Goal: Answer question/provide support: Share knowledge or assist other users

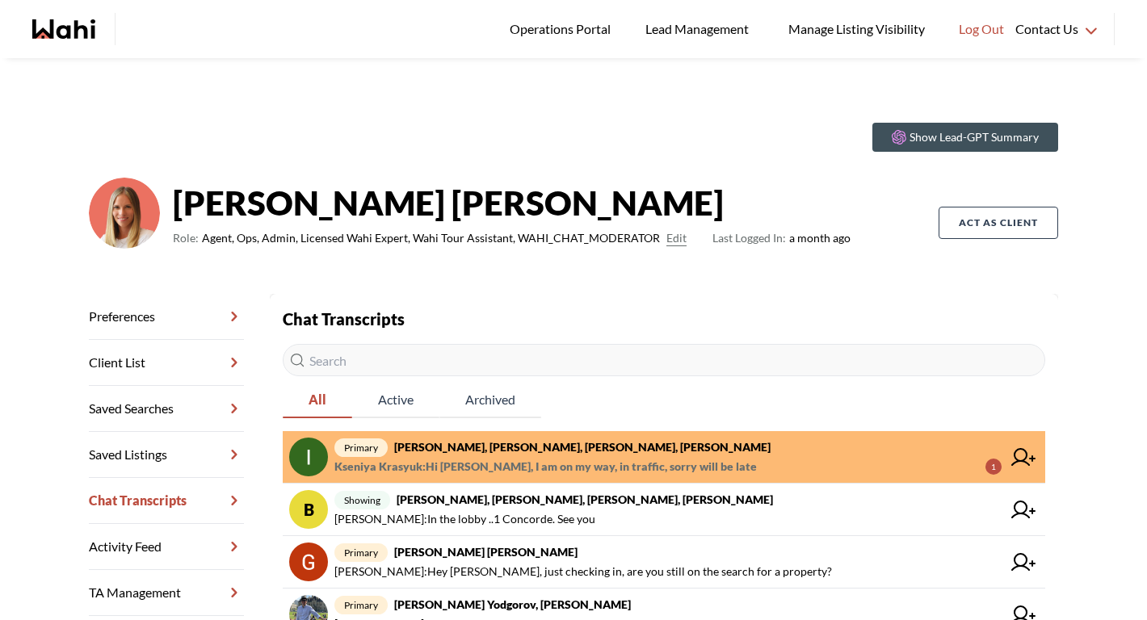
click at [428, 367] on input "text" at bounding box center [664, 360] width 762 height 32
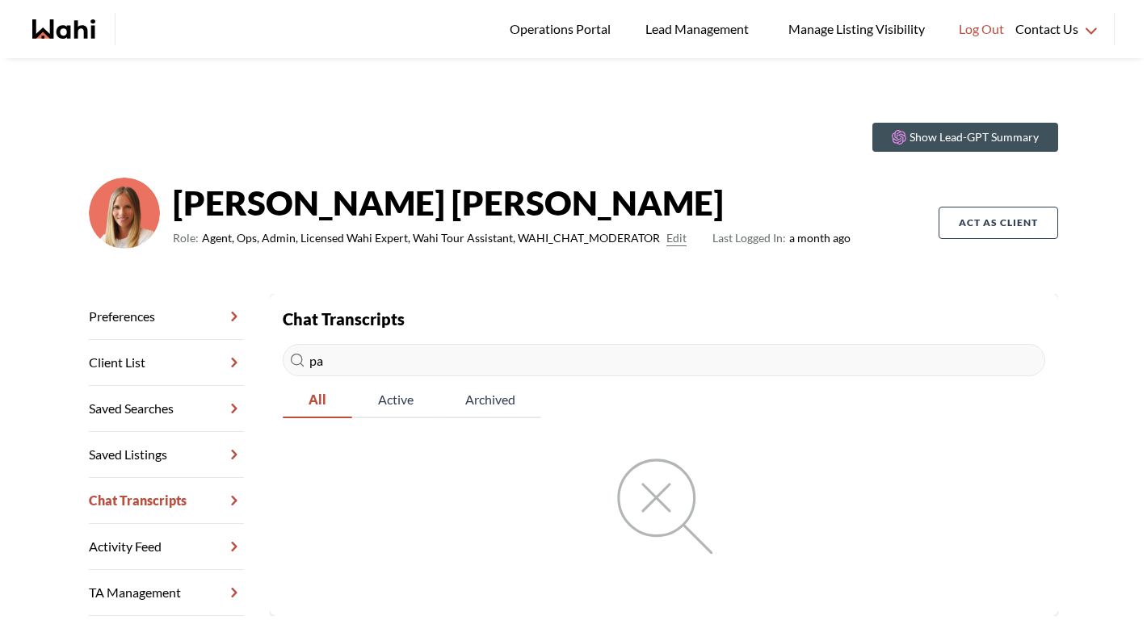
type input "p"
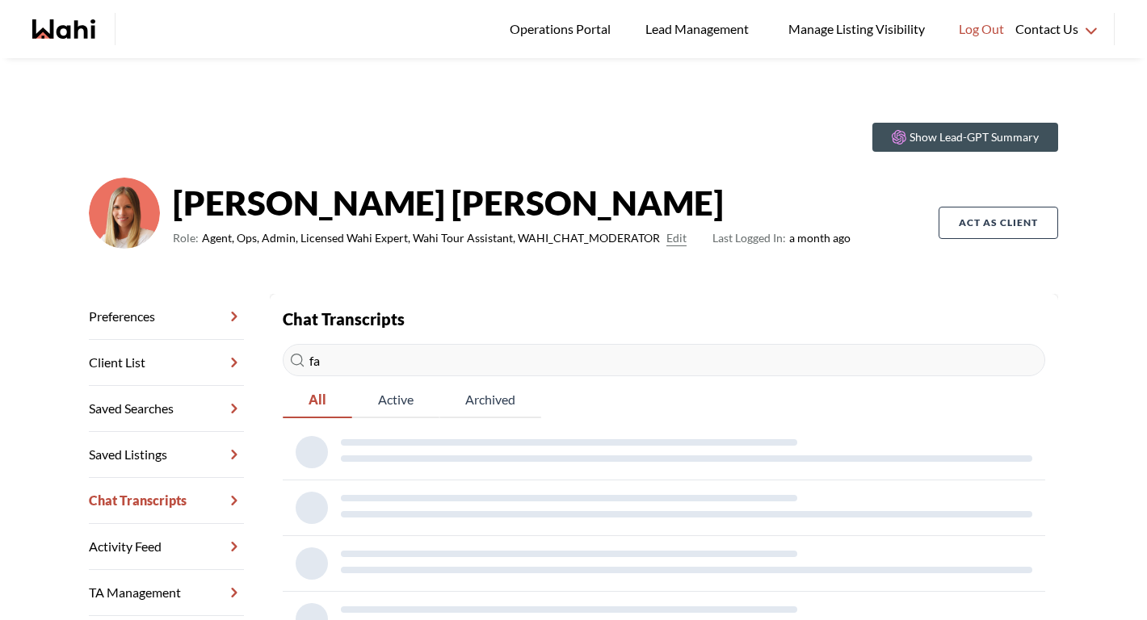
type input "f"
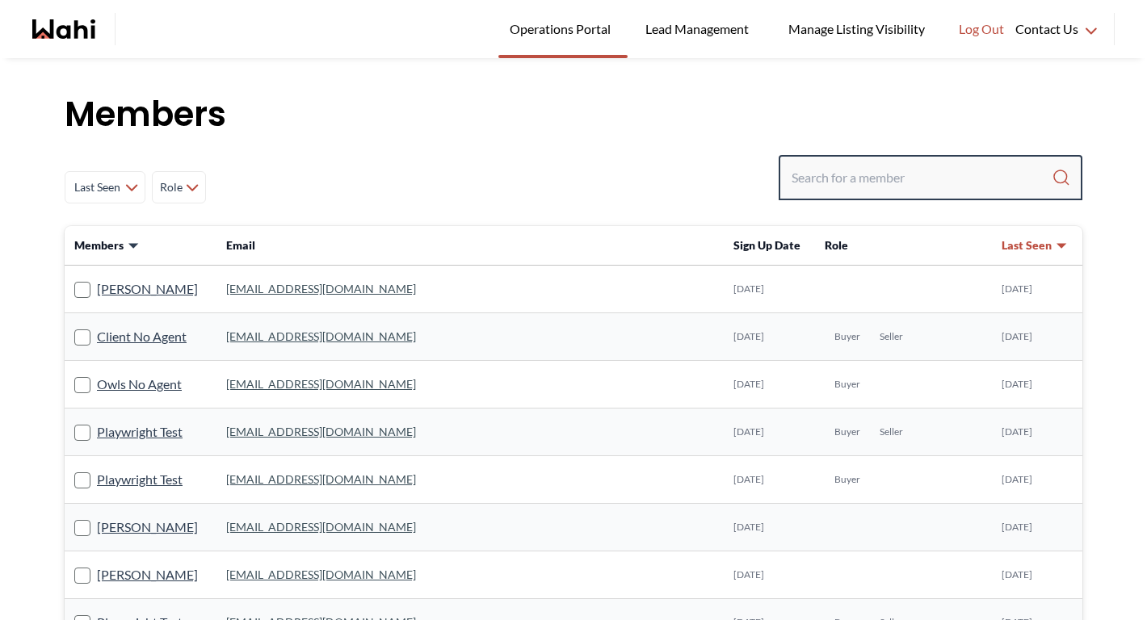
click at [912, 166] on input "Search input" at bounding box center [921, 177] width 260 height 29
paste input "facelightbrown@yahoo.com"
type input "facelightbrown@yahoo.com"
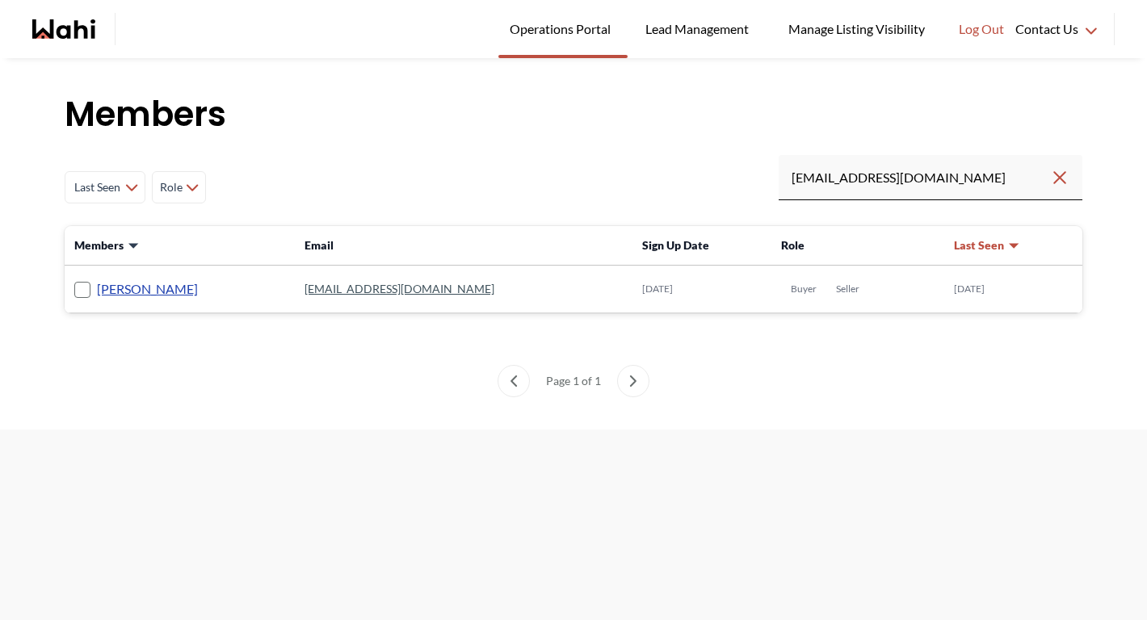
click at [122, 291] on link "Paul Michael" at bounding box center [147, 289] width 101 height 21
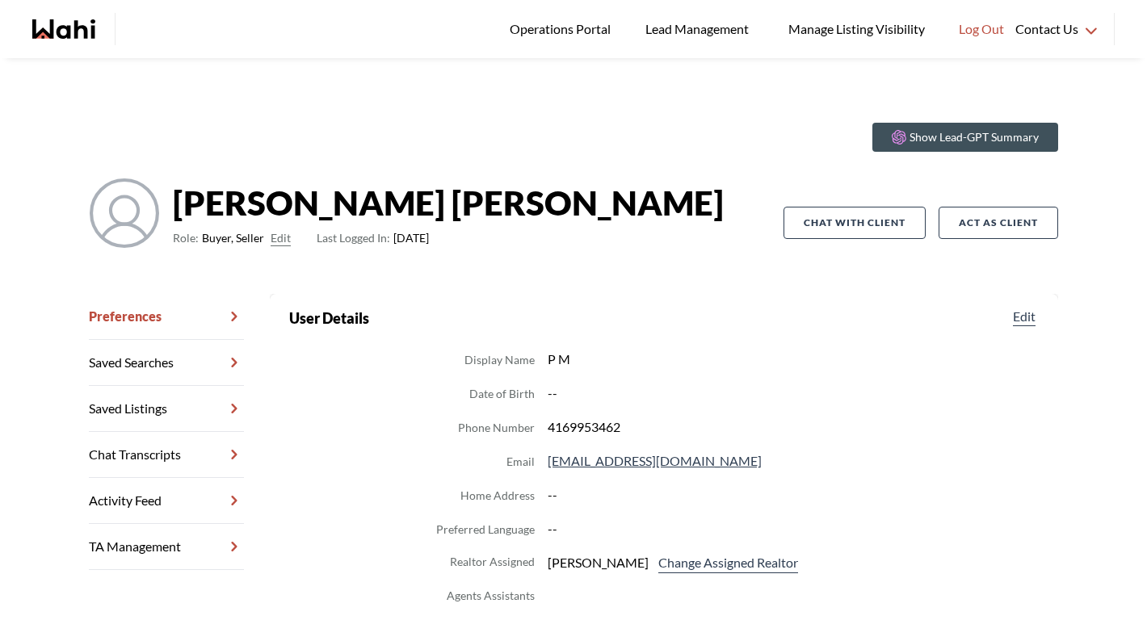
click at [153, 461] on link "Chat Transcripts" at bounding box center [166, 455] width 155 height 46
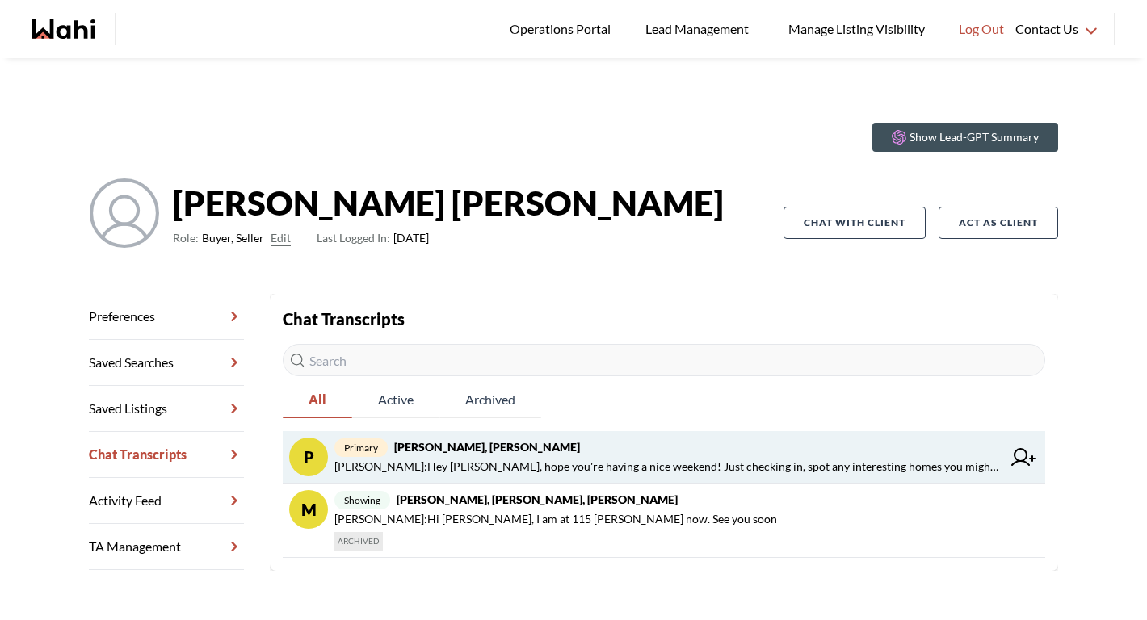
click at [483, 442] on strong "Paul Michael, Michelle" at bounding box center [487, 447] width 186 height 14
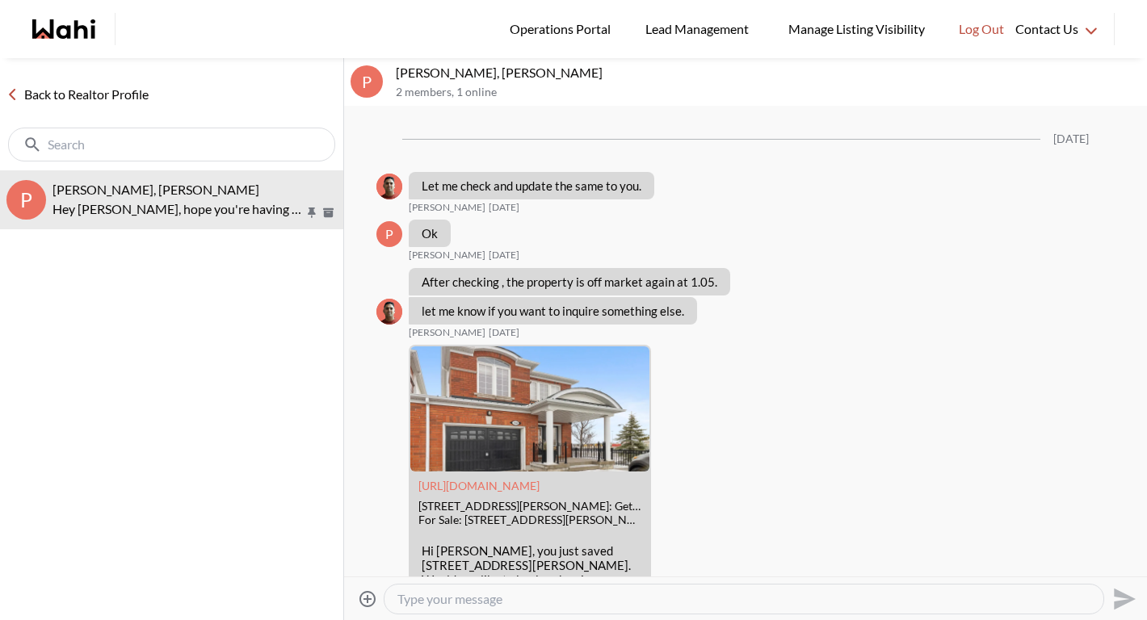
scroll to position [2028, 0]
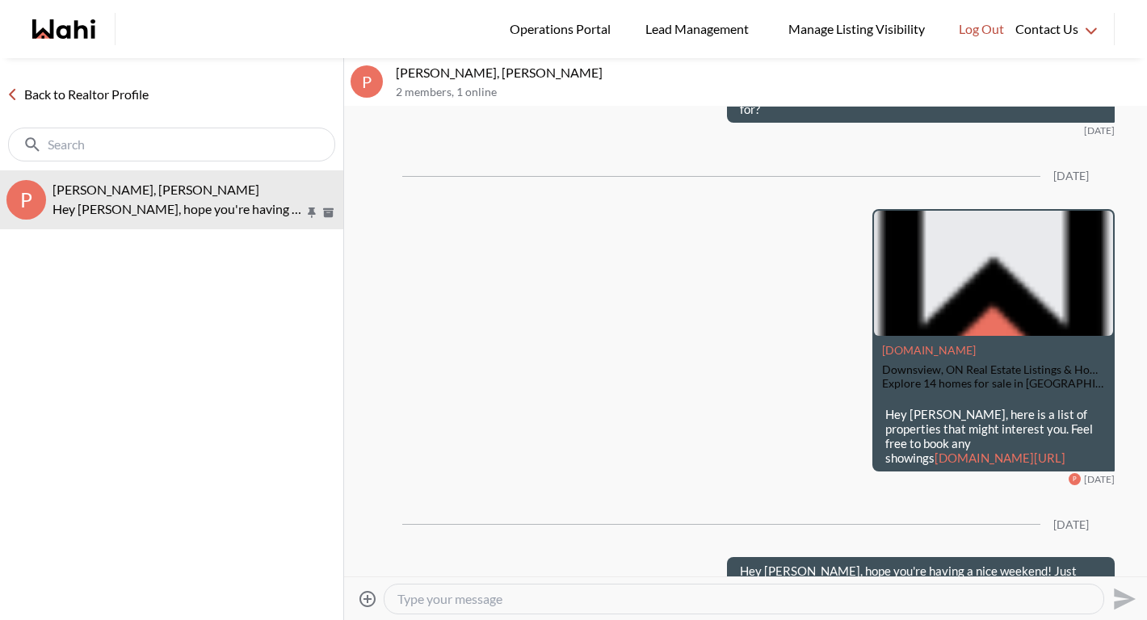
click at [488, 597] on textarea "Type your message" at bounding box center [743, 599] width 693 height 16
type textarea "send me the card here"
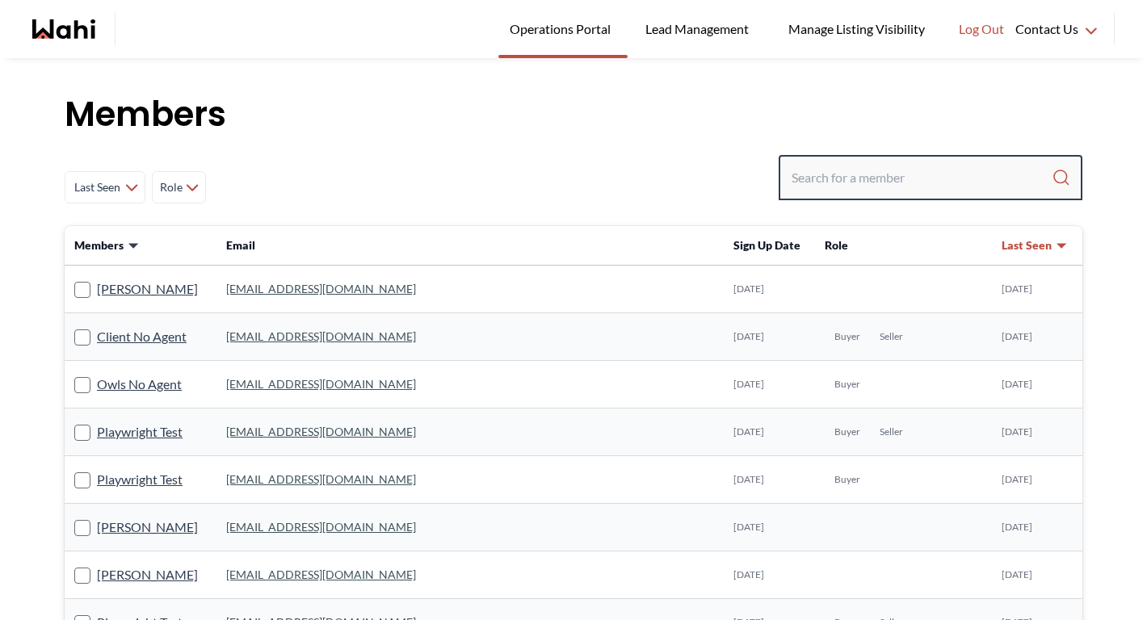
click at [862, 176] on input "Search input" at bounding box center [921, 177] width 260 height 29
type input "[PERSON_NAME]"
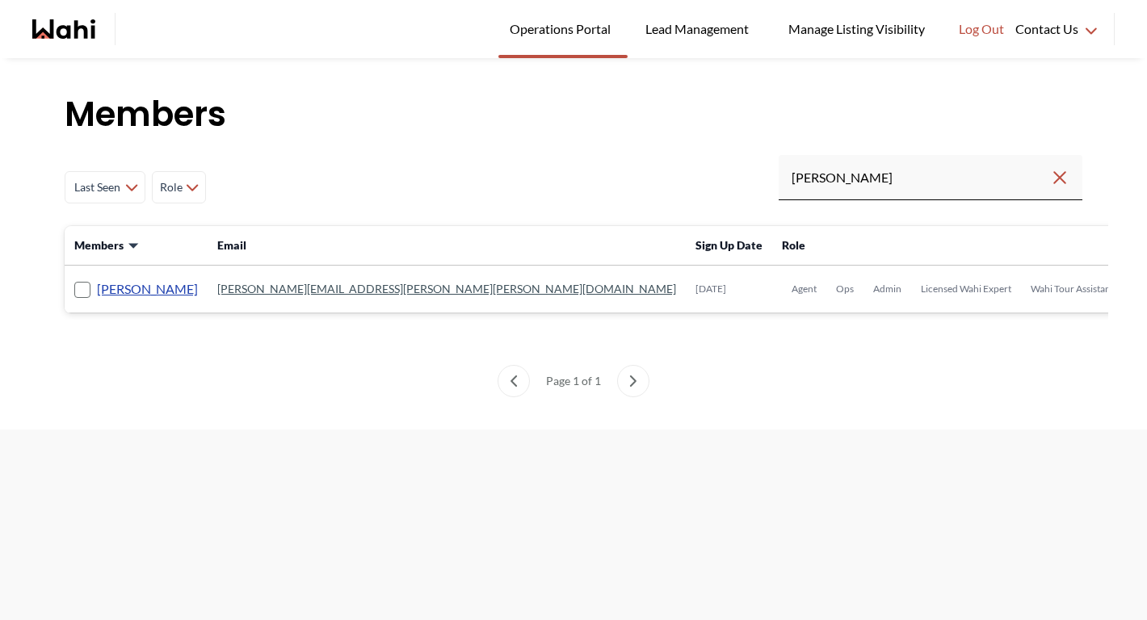
click at [145, 288] on link "[PERSON_NAME]" at bounding box center [147, 289] width 101 height 21
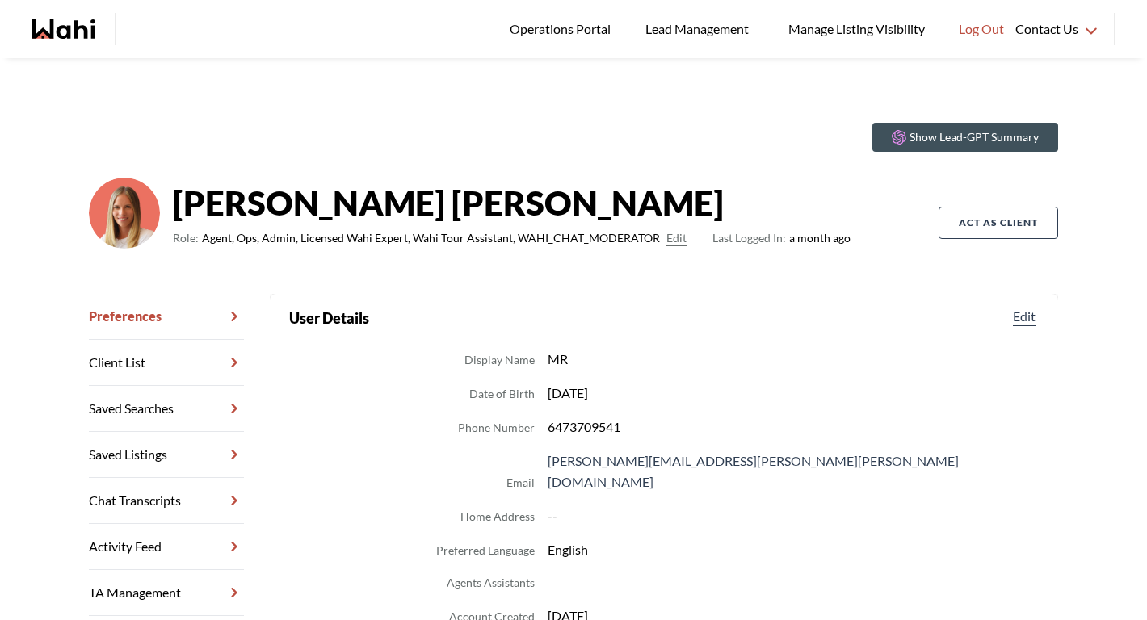
click at [179, 514] on link "Chat Transcripts" at bounding box center [166, 501] width 155 height 46
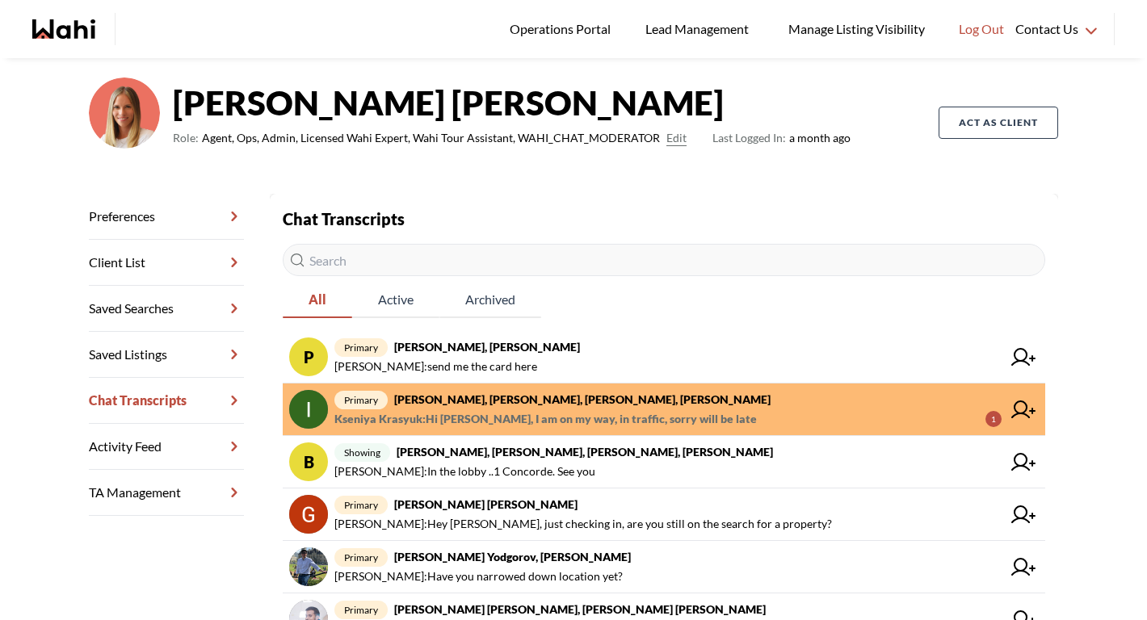
scroll to position [103, 0]
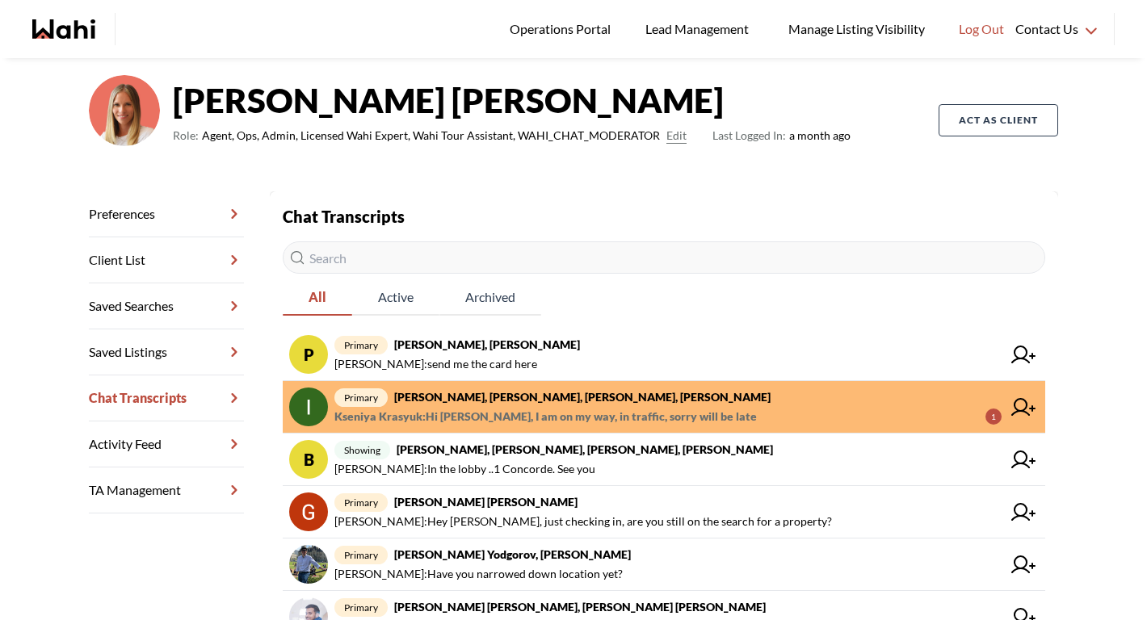
click at [553, 405] on span "primary Irina Krasyuk, Kseniya Krasyuk, Michelle, Faraz" at bounding box center [667, 397] width 667 height 19
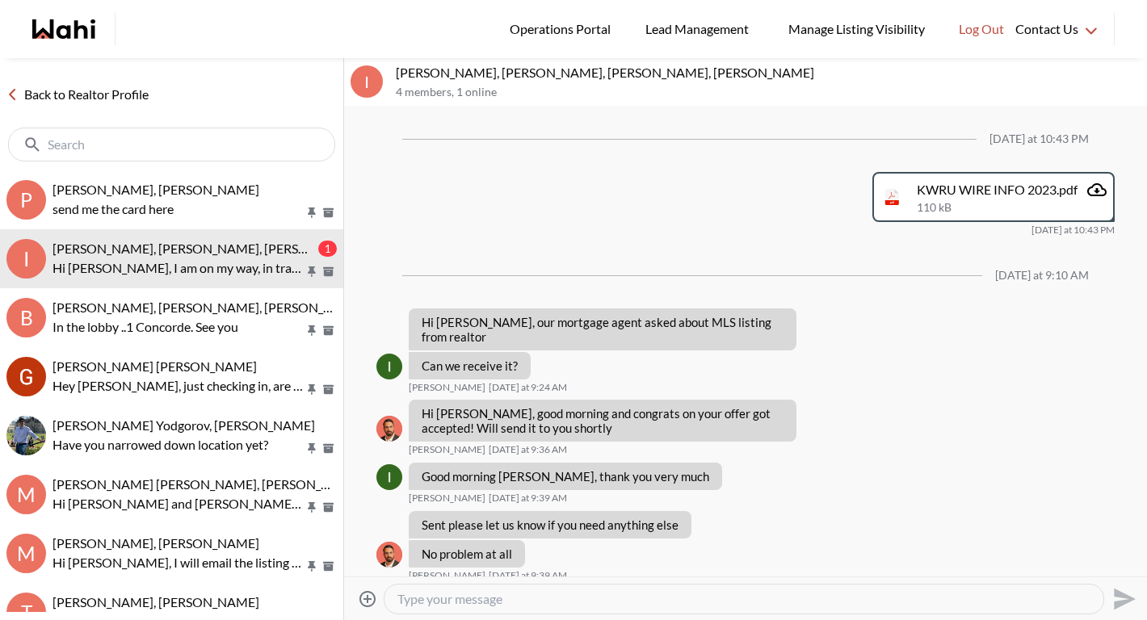
scroll to position [999, 0]
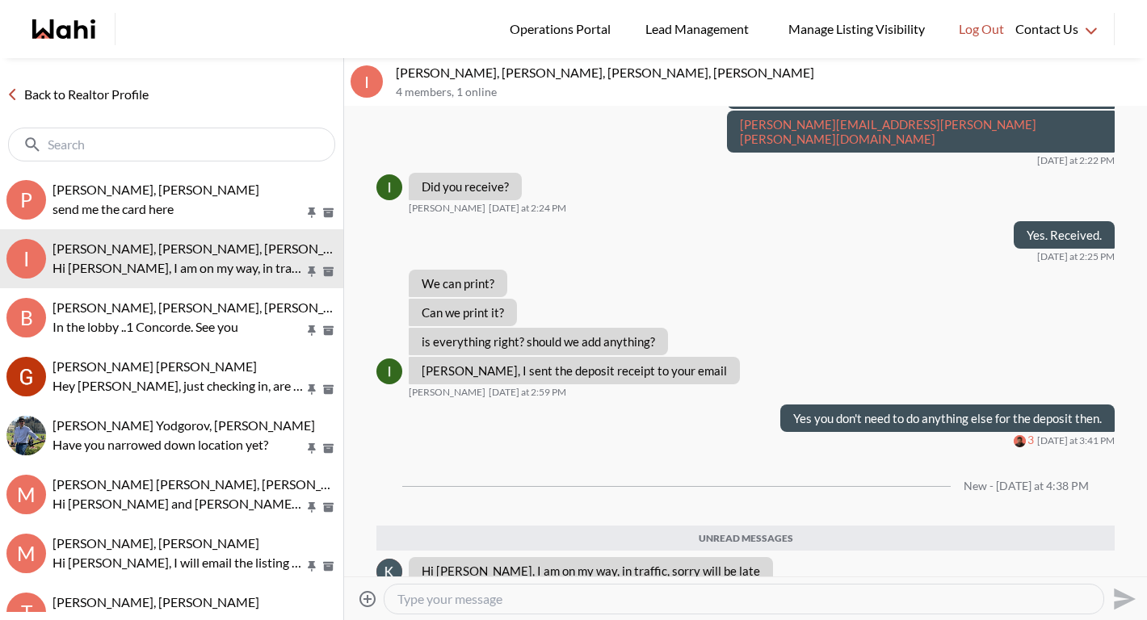
click at [90, 94] on link "Back to Realtor Profile" at bounding box center [77, 94] width 155 height 21
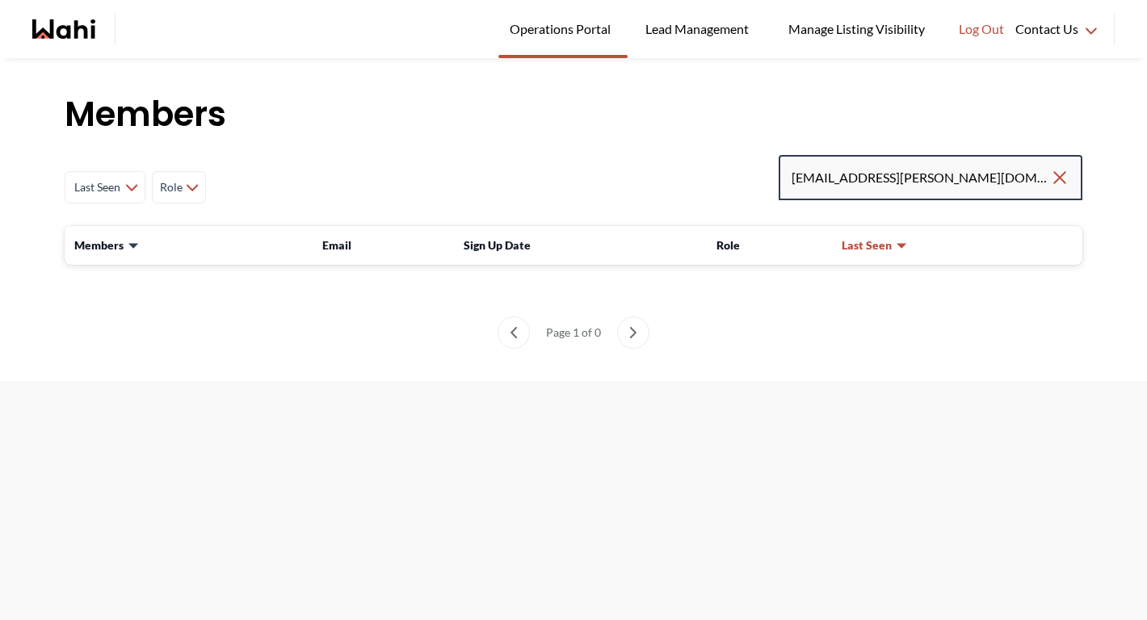
click at [950, 184] on input "tadia.hines@icloud.com" at bounding box center [920, 177] width 258 height 29
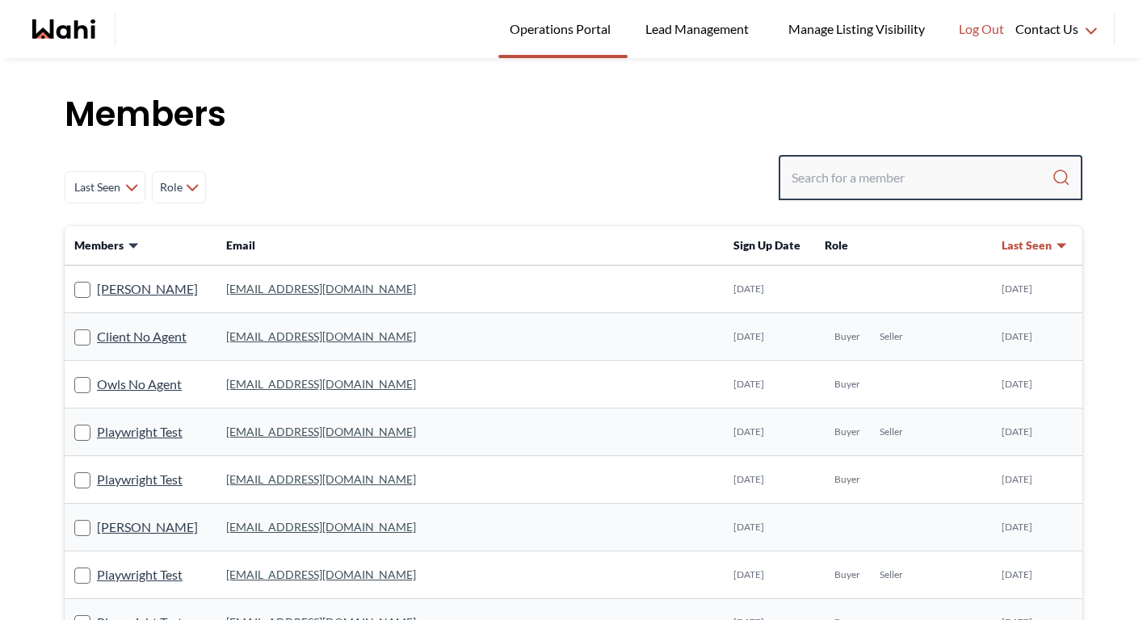
click at [881, 172] on input "Search input" at bounding box center [921, 177] width 260 height 29
paste input "tadia.hines@icloud.com"
type input "tadia.hines@icloud.com"
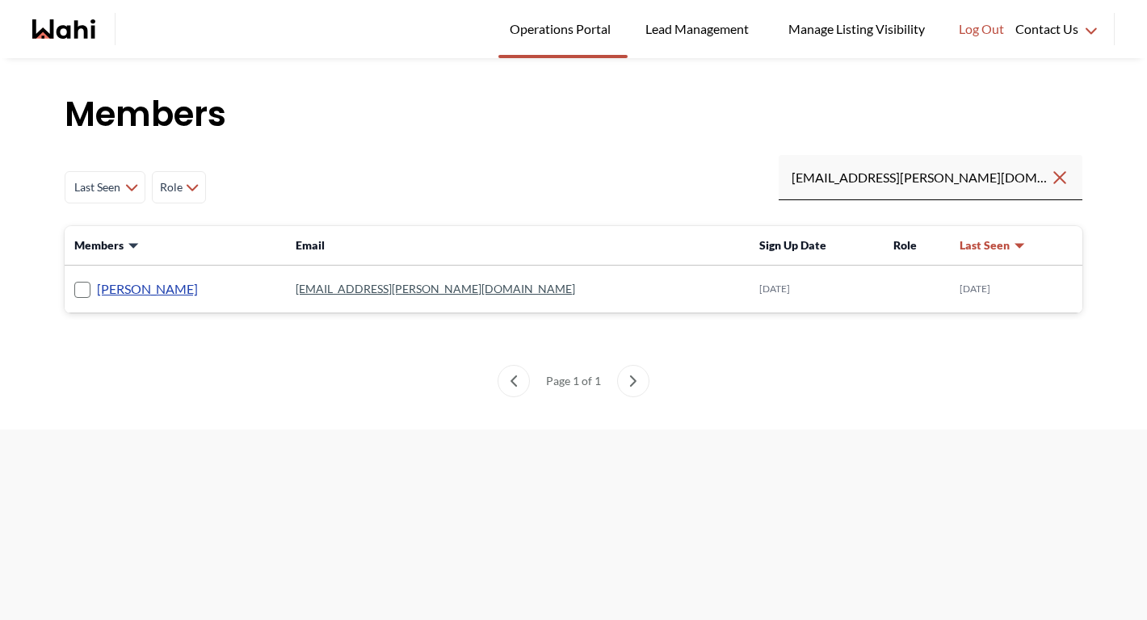
click at [143, 285] on link "Tadia Hines" at bounding box center [147, 289] width 101 height 21
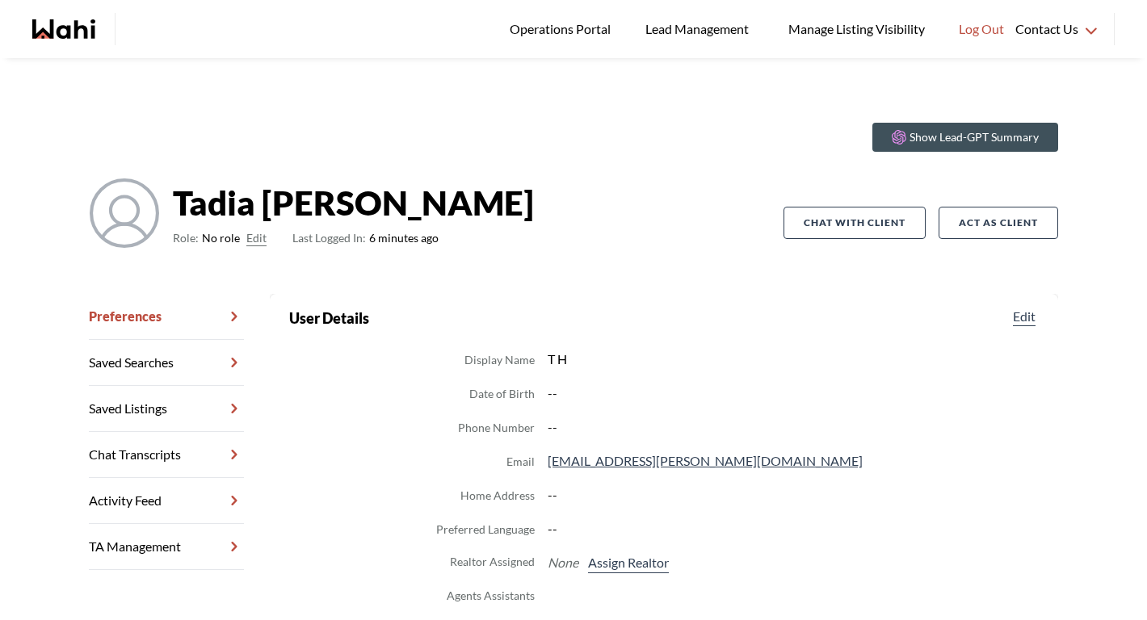
click at [148, 466] on link "Chat Transcripts" at bounding box center [166, 455] width 155 height 46
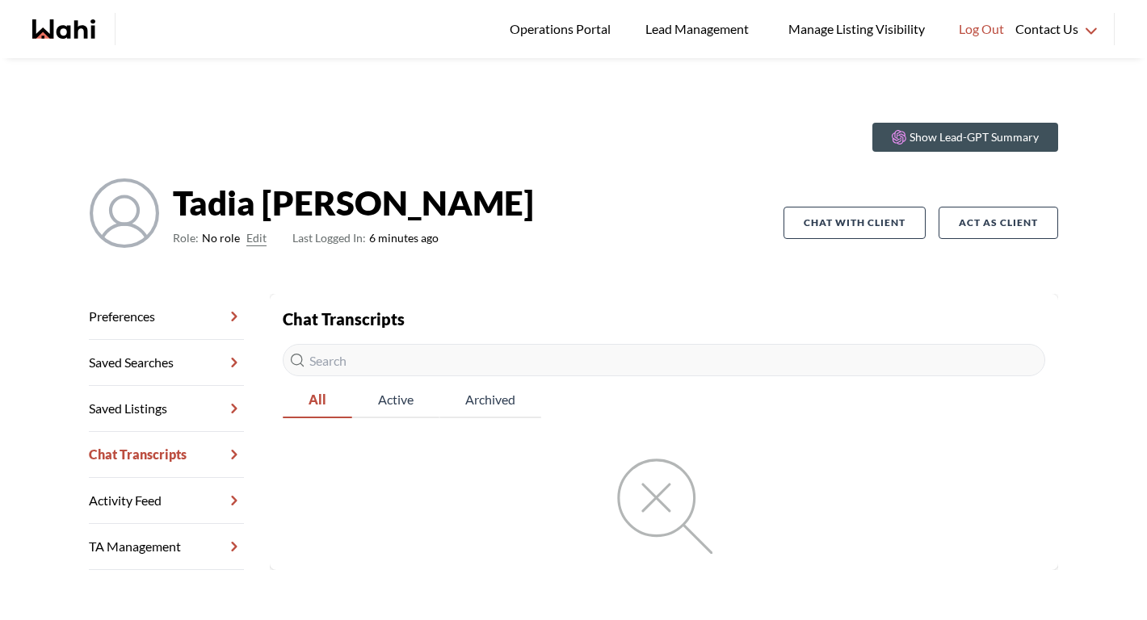
click at [168, 333] on link "Preferences" at bounding box center [166, 317] width 155 height 46
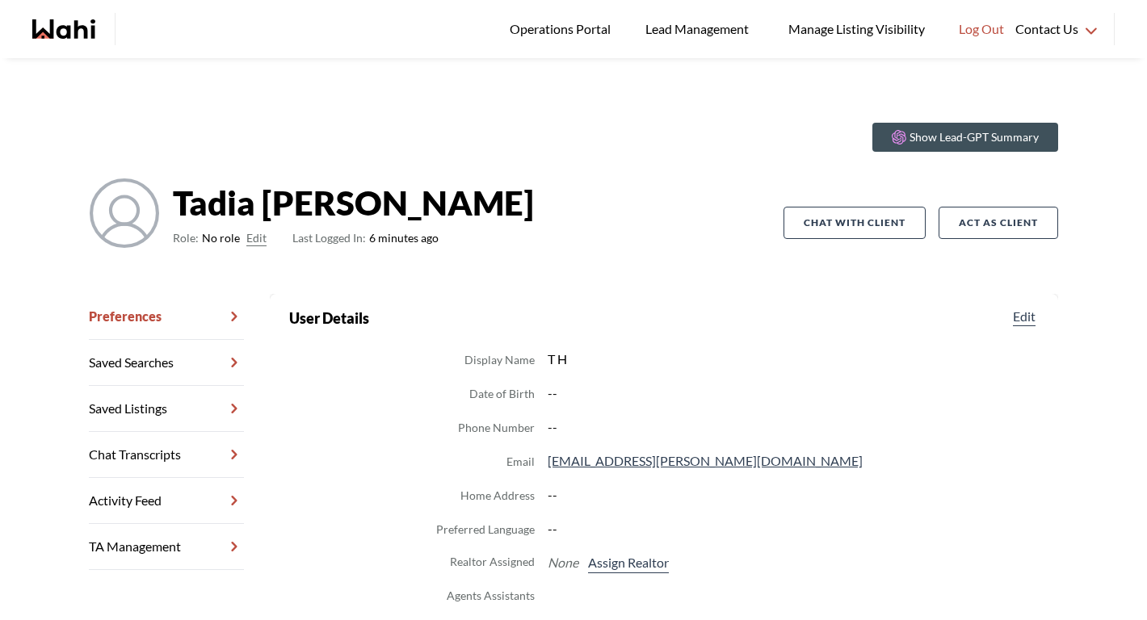
click at [261, 241] on button "Edit" at bounding box center [256, 238] width 20 height 19
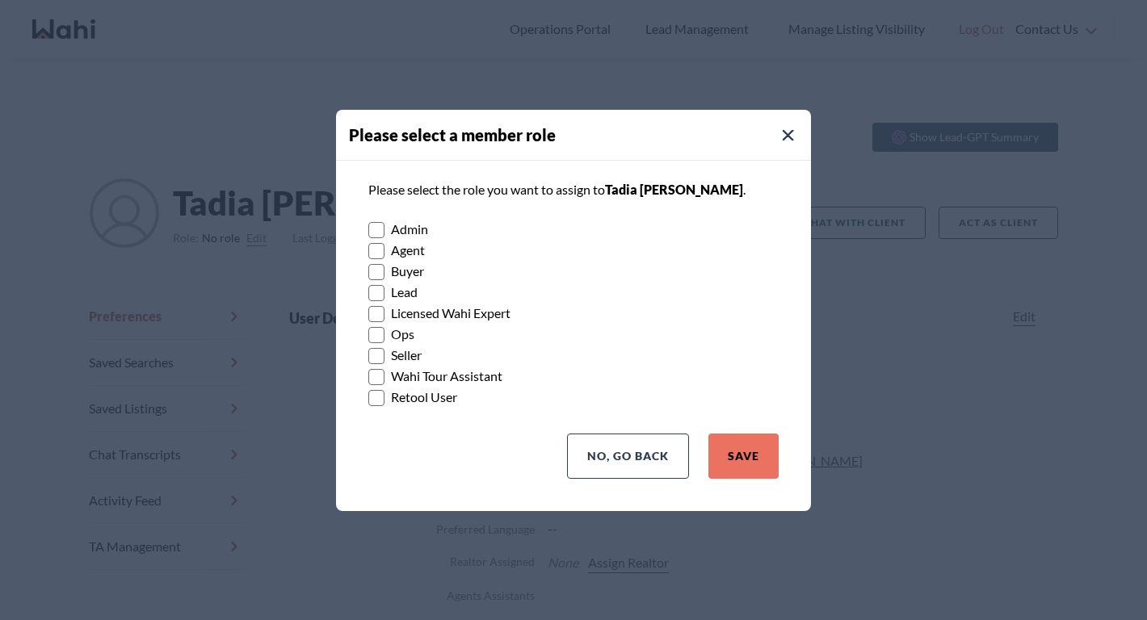
click at [379, 271] on rect at bounding box center [376, 271] width 15 height 15
click at [368, 271] on input "Buyer" at bounding box center [368, 266] width 0 height 10
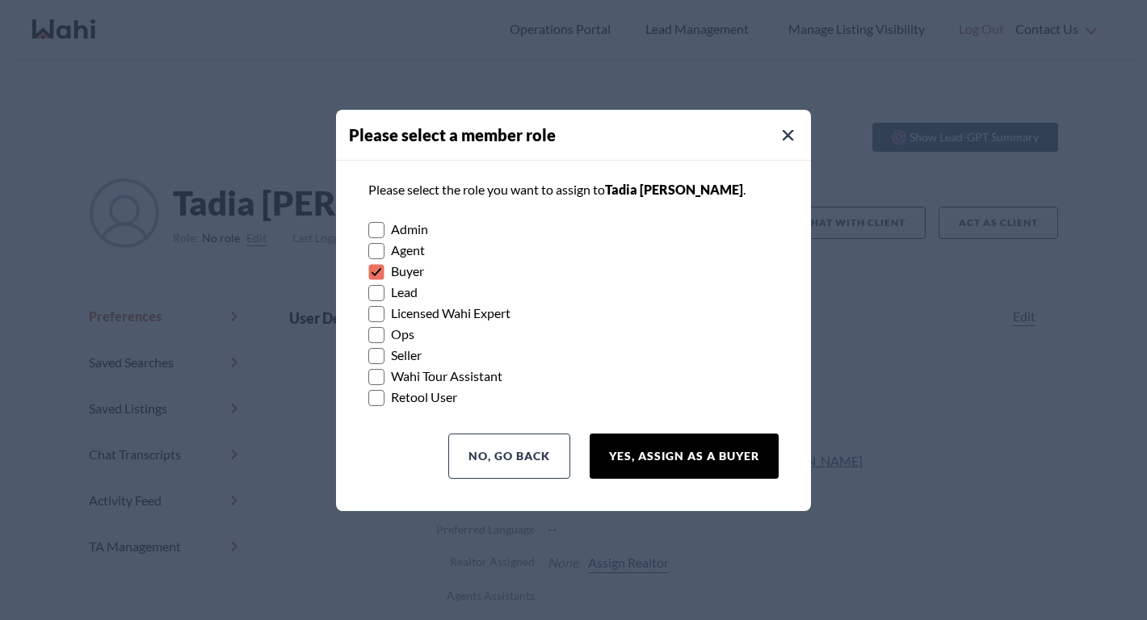
click at [744, 460] on button "Yes, Assign as a Buyer" at bounding box center [683, 456] width 189 height 45
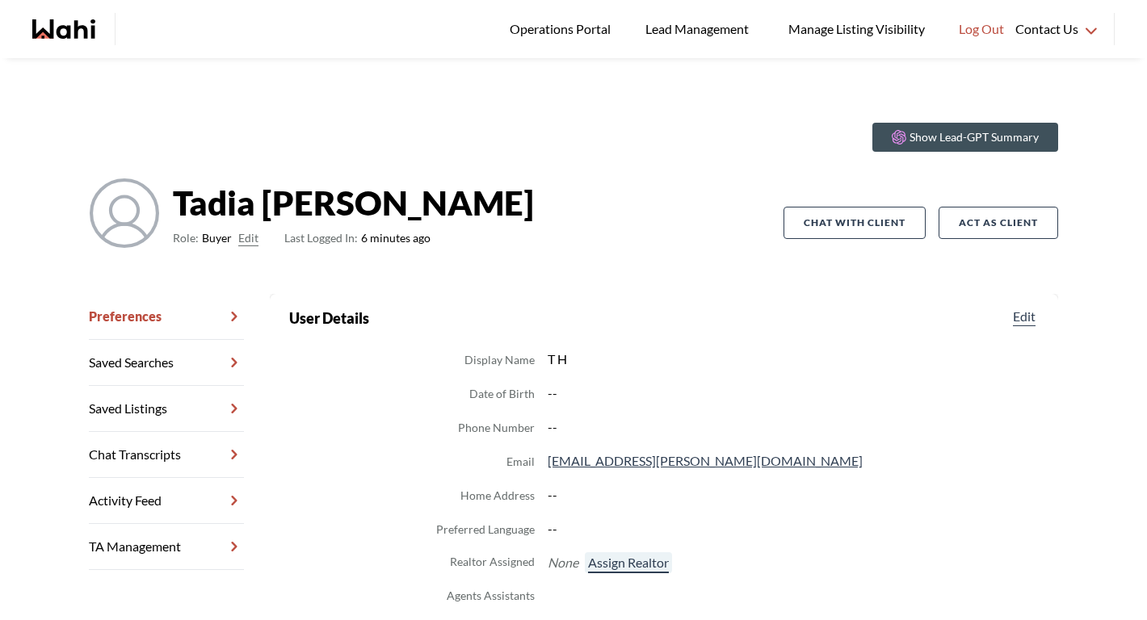
click at [635, 564] on button "Assign Realtor" at bounding box center [628, 562] width 87 height 21
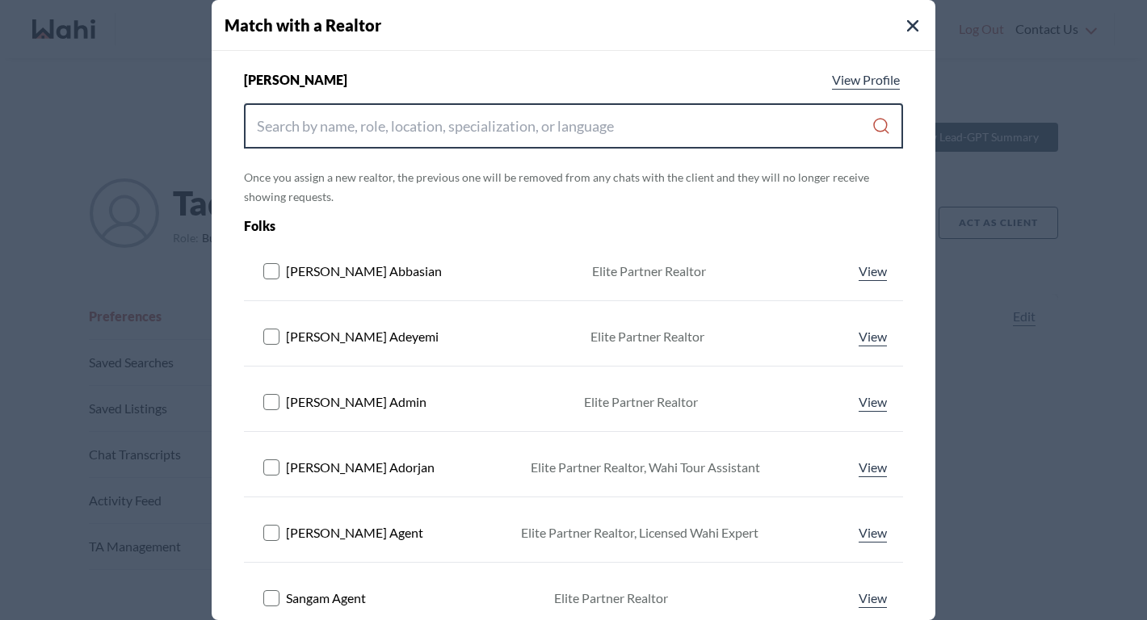
click at [631, 134] on input "Search input" at bounding box center [564, 125] width 614 height 29
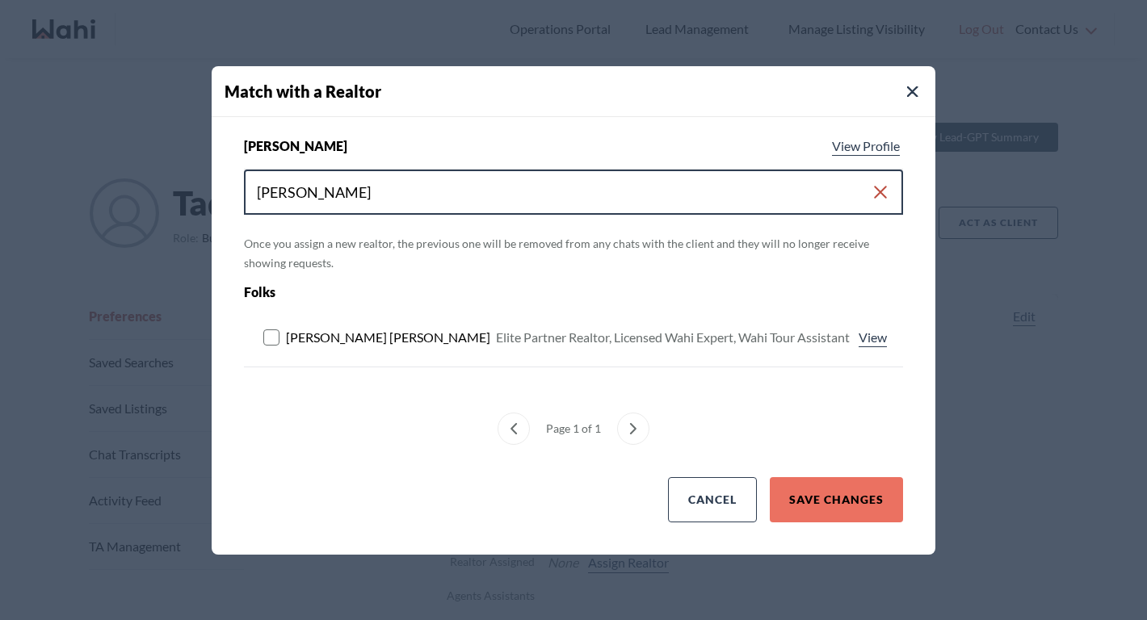
type input "michelle ryckman"
click at [271, 343] on rect at bounding box center [271, 336] width 15 height 15
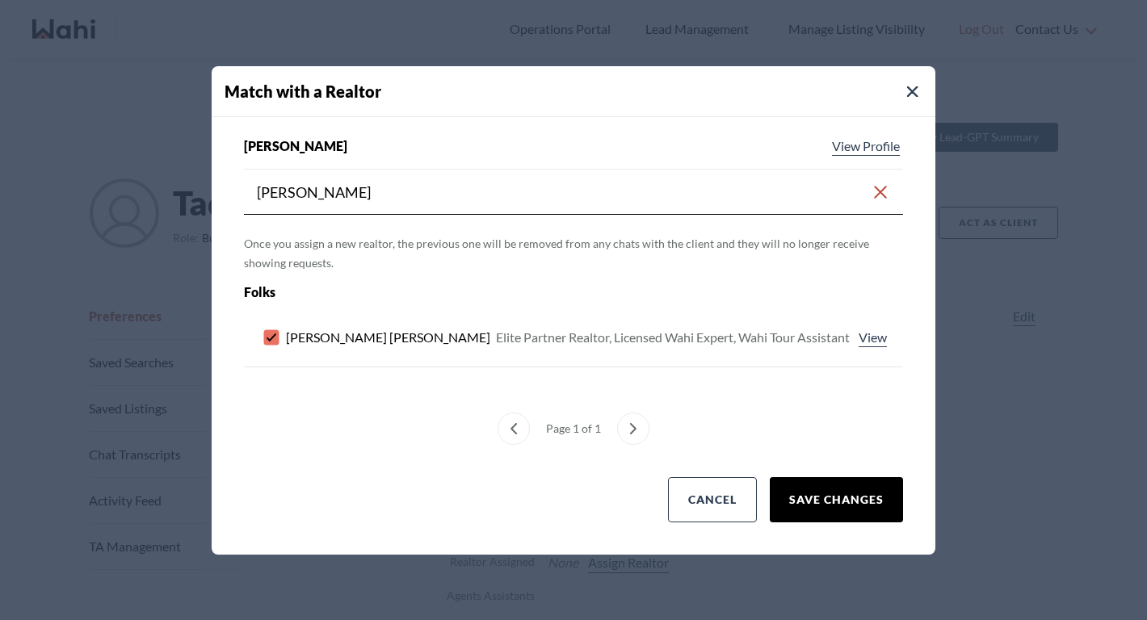
click at [874, 509] on button "Save Changes" at bounding box center [835, 499] width 133 height 45
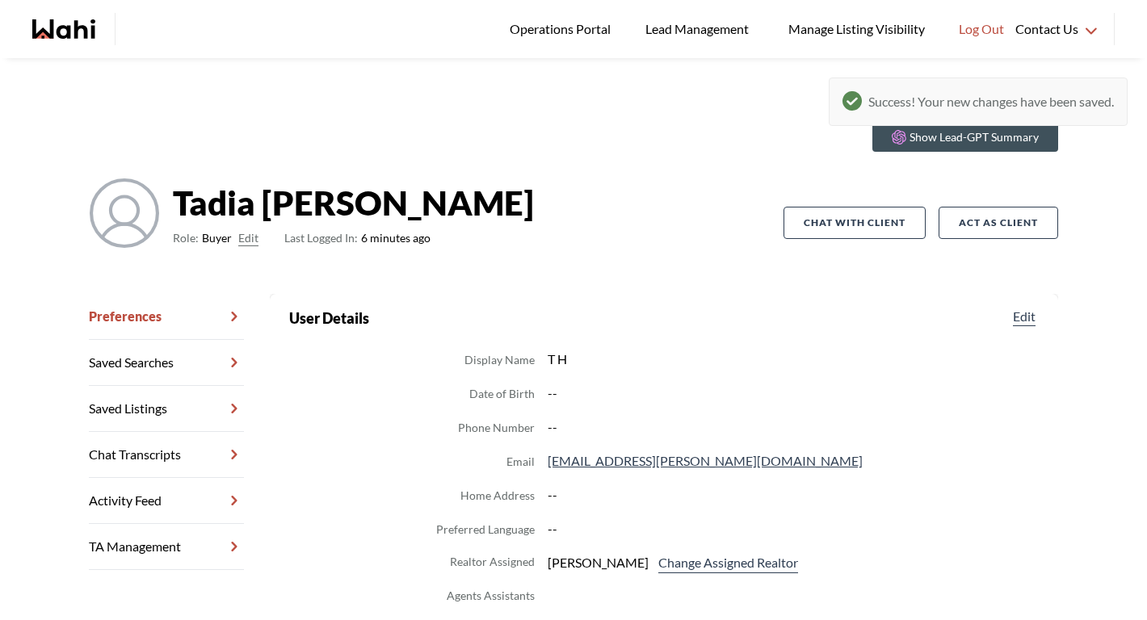
click at [191, 449] on link "Chat Transcripts" at bounding box center [166, 455] width 155 height 46
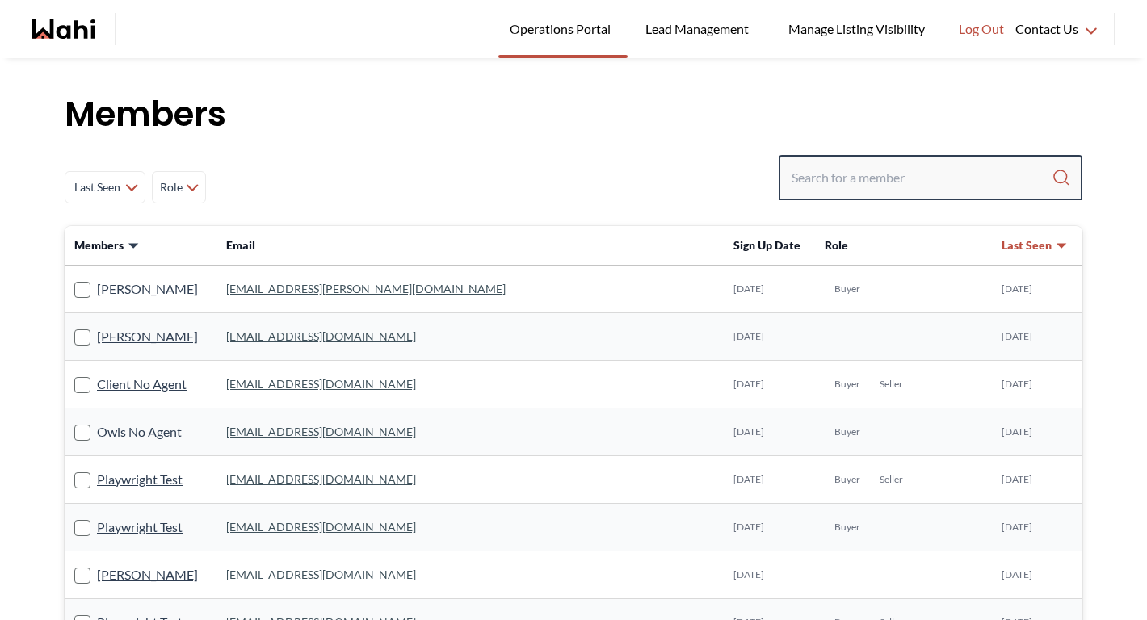
click at [805, 170] on input "Search input" at bounding box center [921, 177] width 260 height 29
type input "faraz"
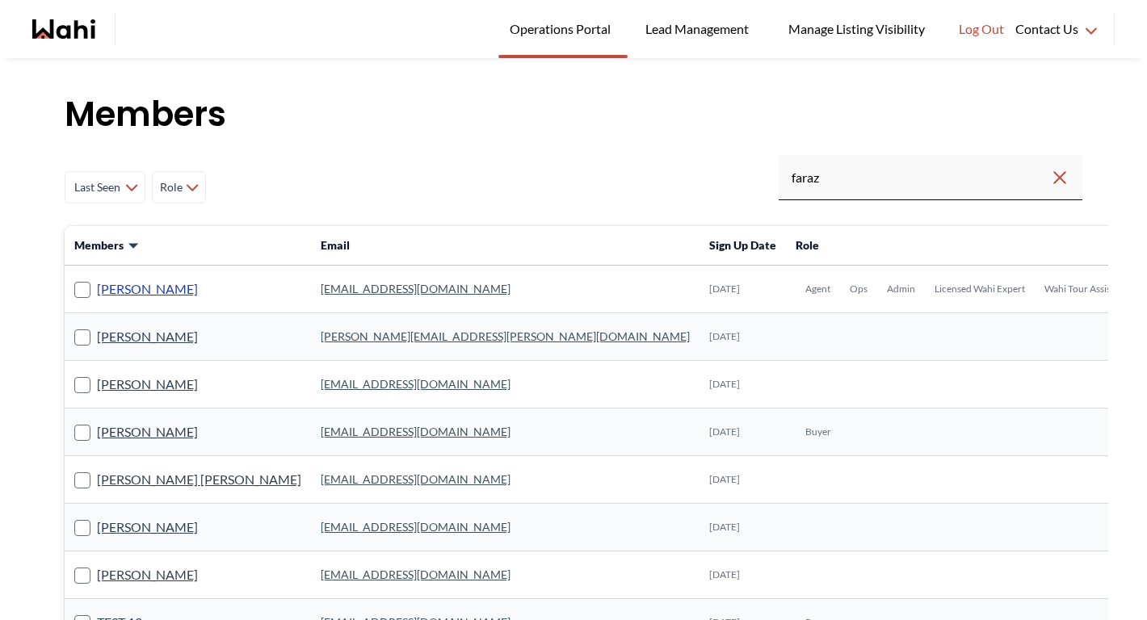
click at [156, 291] on link "[PERSON_NAME]" at bounding box center [147, 289] width 101 height 21
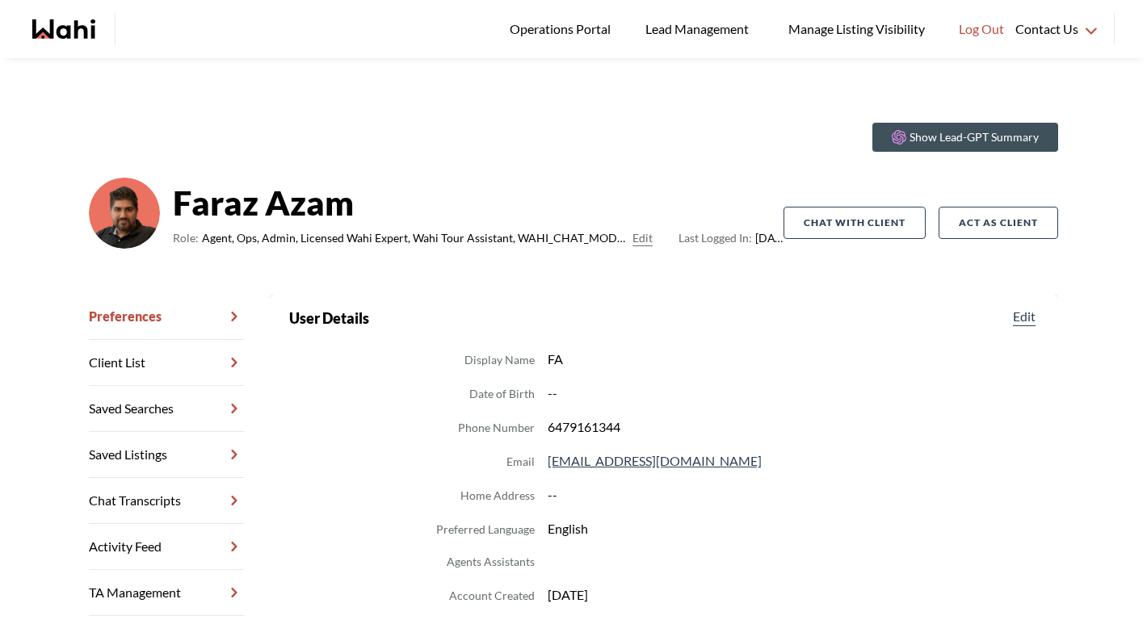
click at [149, 493] on link "Chat Transcripts" at bounding box center [166, 501] width 155 height 46
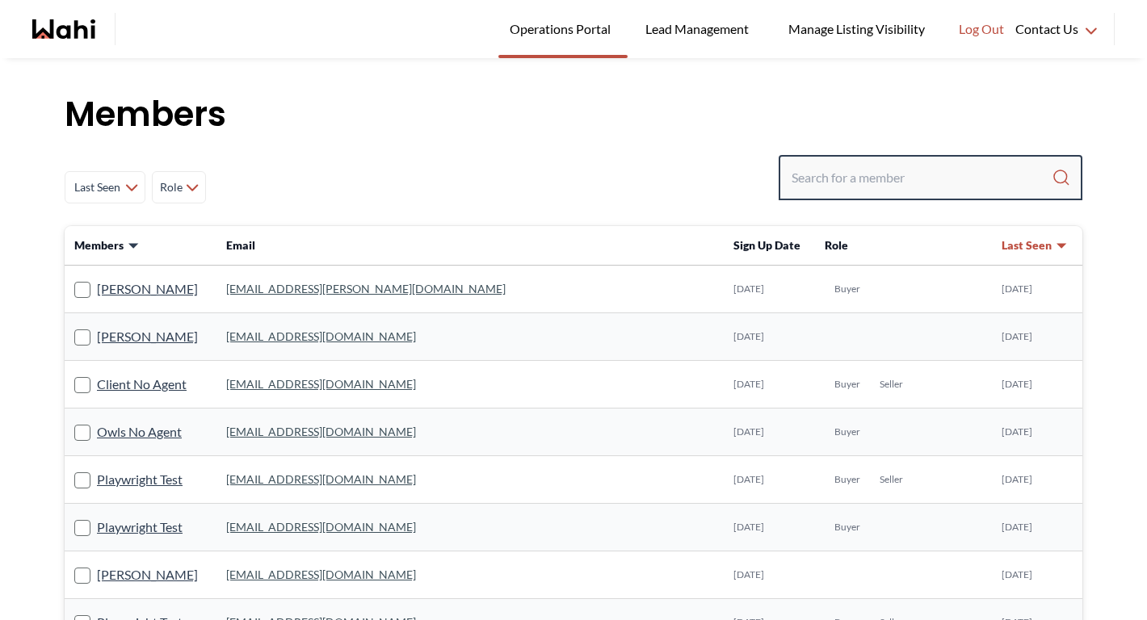
click at [836, 168] on input "Search input" at bounding box center [921, 177] width 260 height 29
type input "b"
type input "behna"
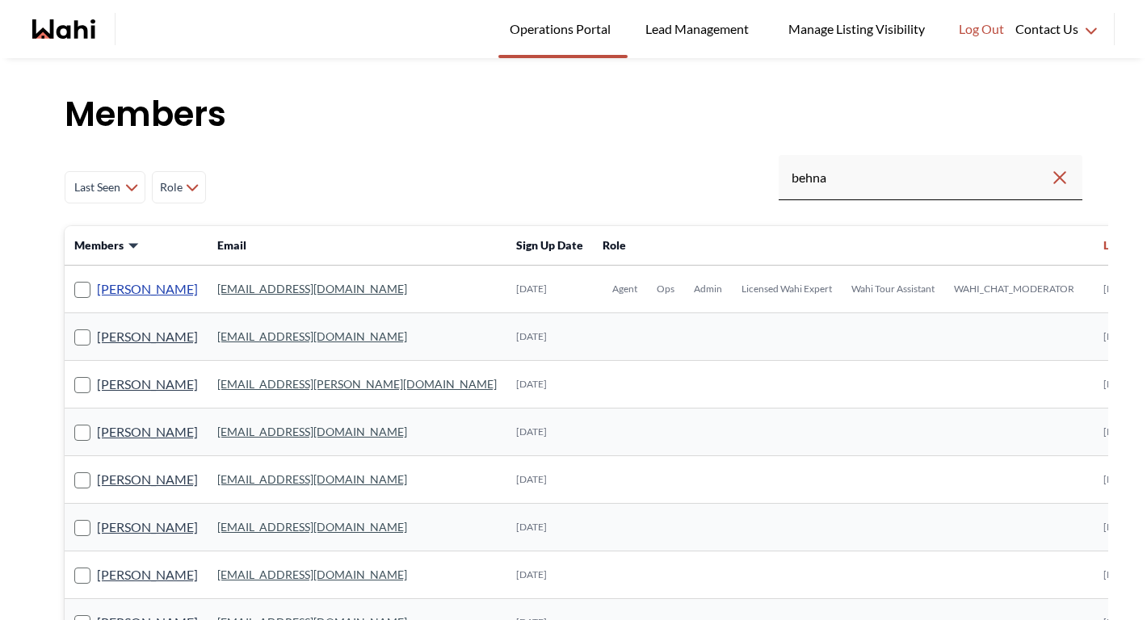
click at [148, 295] on link "Behnam Fazili" at bounding box center [147, 289] width 101 height 21
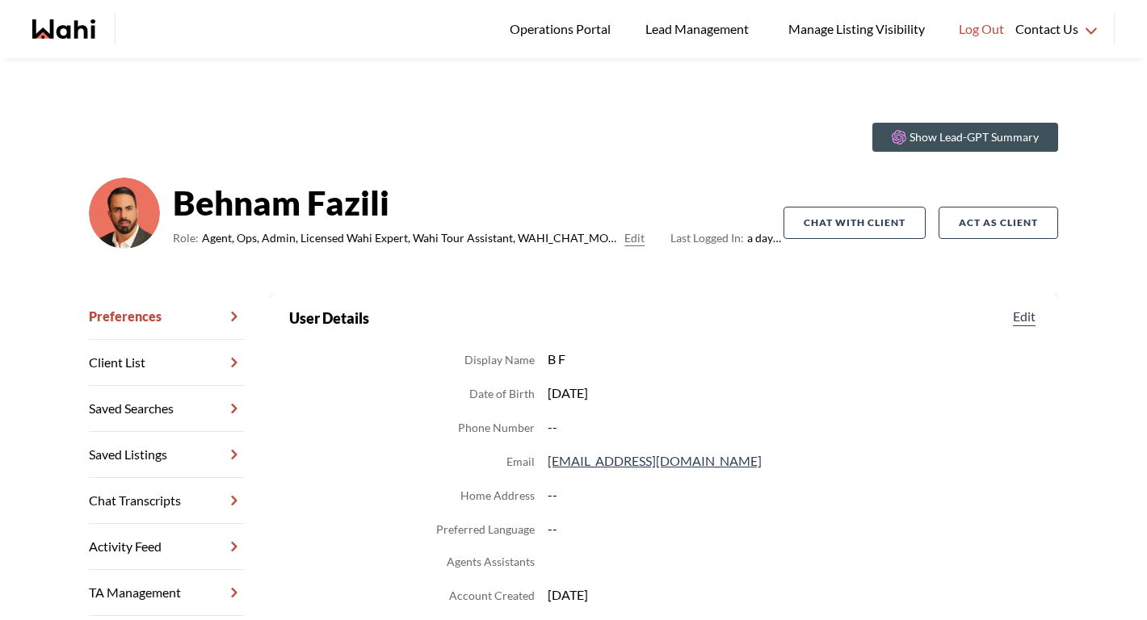
click at [197, 480] on link "Chat Transcripts" at bounding box center [166, 501] width 155 height 46
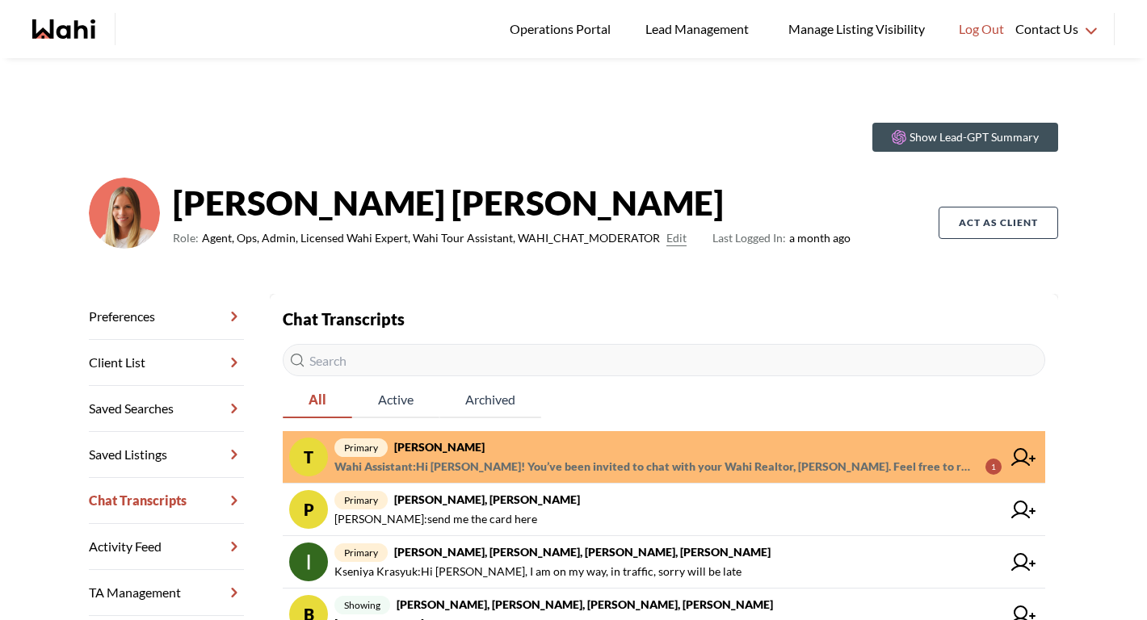
click at [457, 465] on span "Wahi Assistant : Hi Tadia! You’ve been invited to chat with your Wahi Realtor, …" at bounding box center [653, 466] width 638 height 19
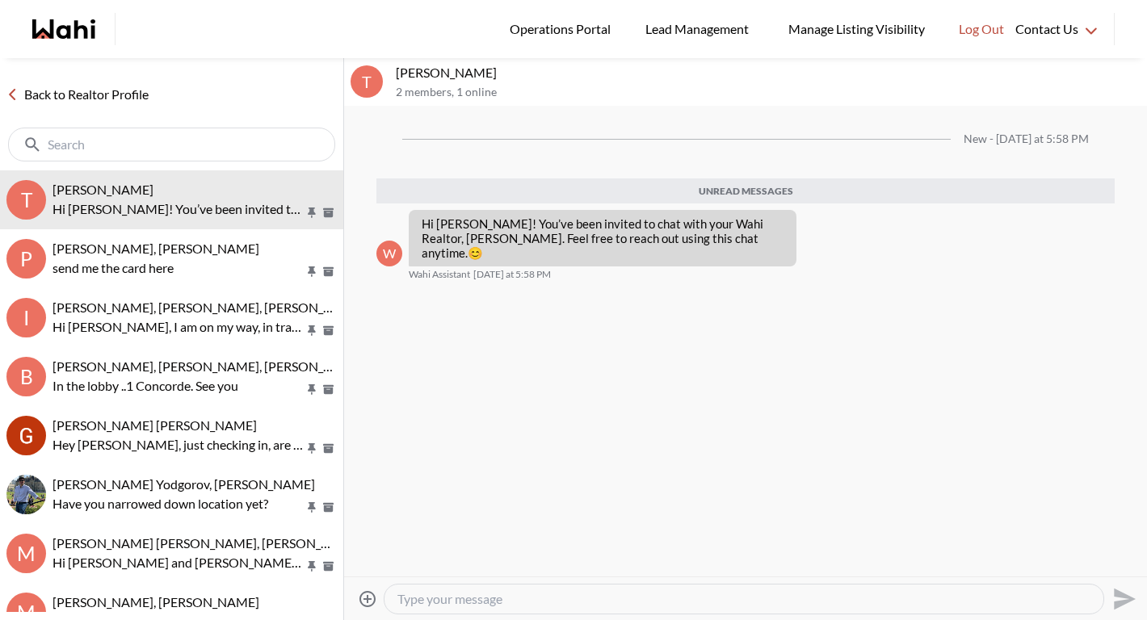
click at [463, 598] on textarea "Type your message" at bounding box center [743, 599] width 693 height 16
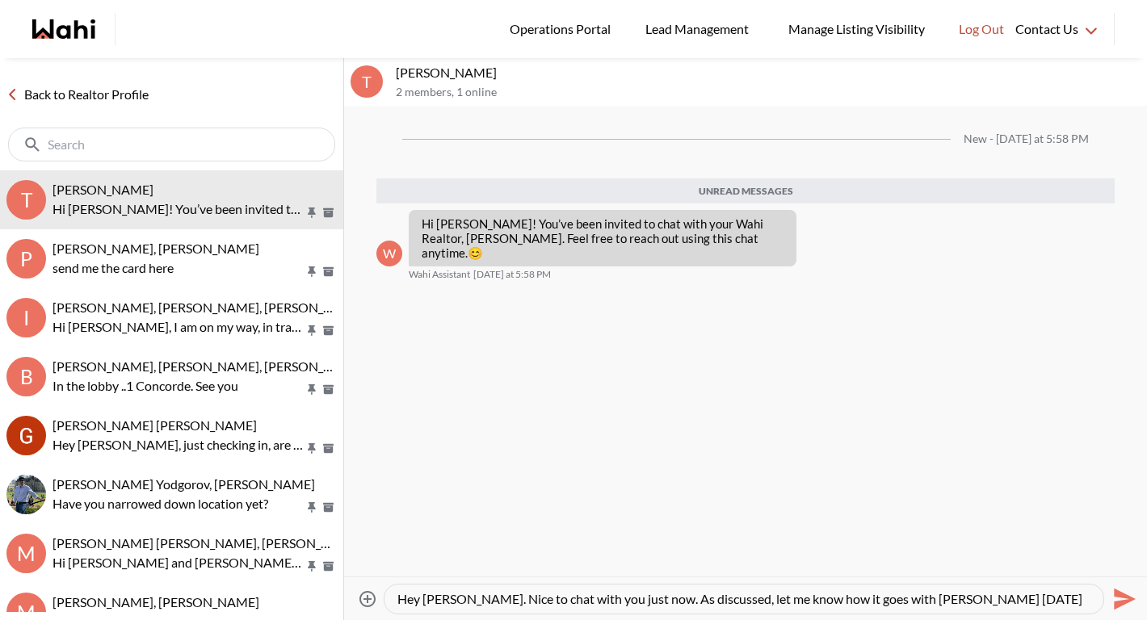
scroll to position [15, 0]
type textarea "Hey Tadia. Nice to chat with you just now. As discussed, let me know how it goe…"
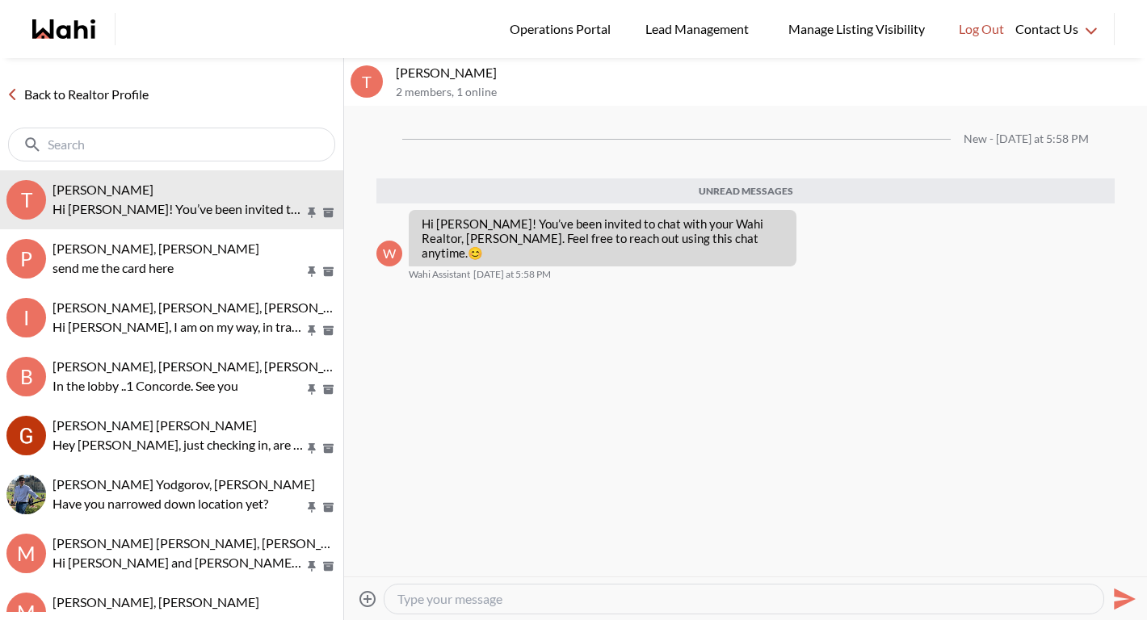
scroll to position [0, 0]
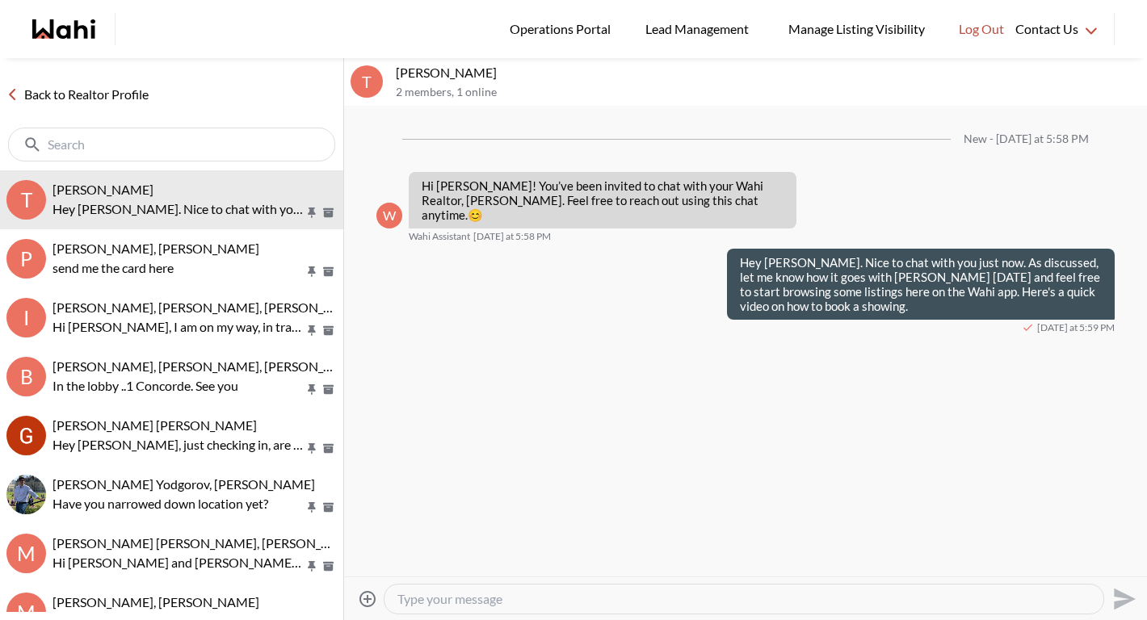
paste textarea "https://www.loom.com/share/86ec866ece634ae5814dd0926dcf9bc3?sid=65528abb-d07f-4…"
type textarea "https://www.loom.com/share/86ec866ece634ae5814dd0926dcf9bc3?sid=65528abb-d07f-4…"
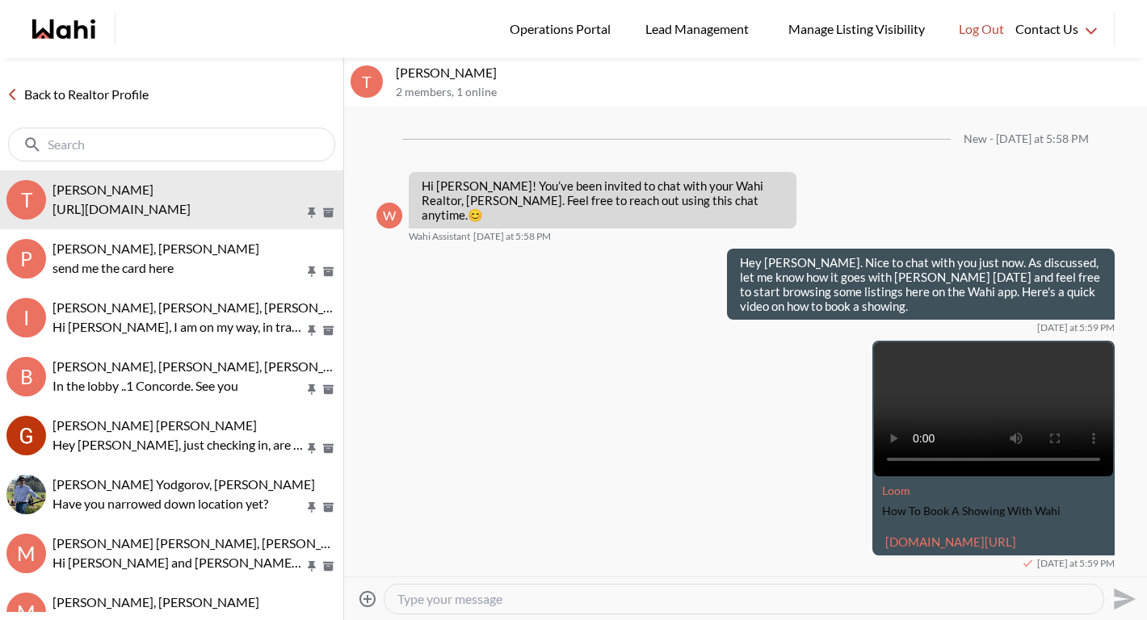
click at [127, 95] on link "Back to Realtor Profile" at bounding box center [77, 94] width 155 height 21
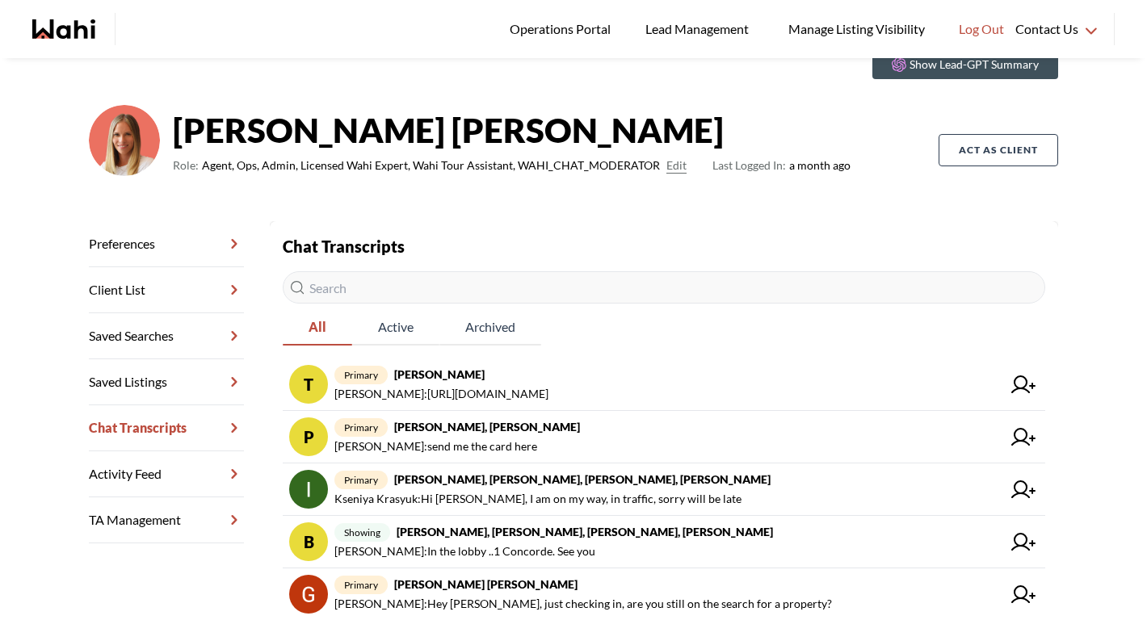
scroll to position [74, 0]
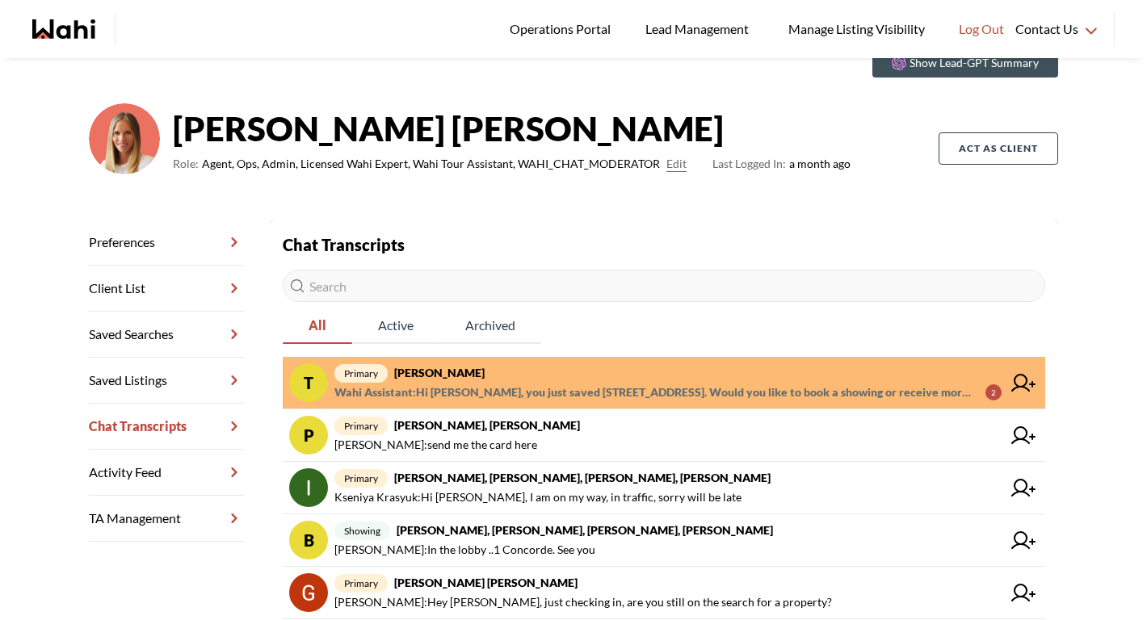
click at [484, 371] on strong "Tadia Hines, Michelle" at bounding box center [439, 373] width 90 height 14
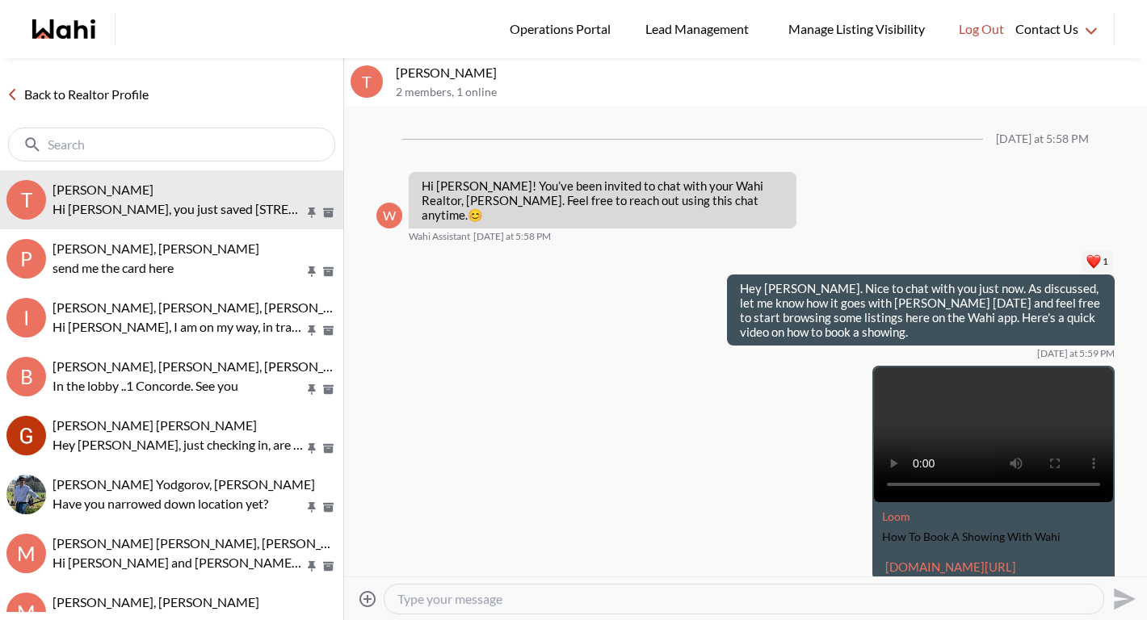
scroll to position [533, 0]
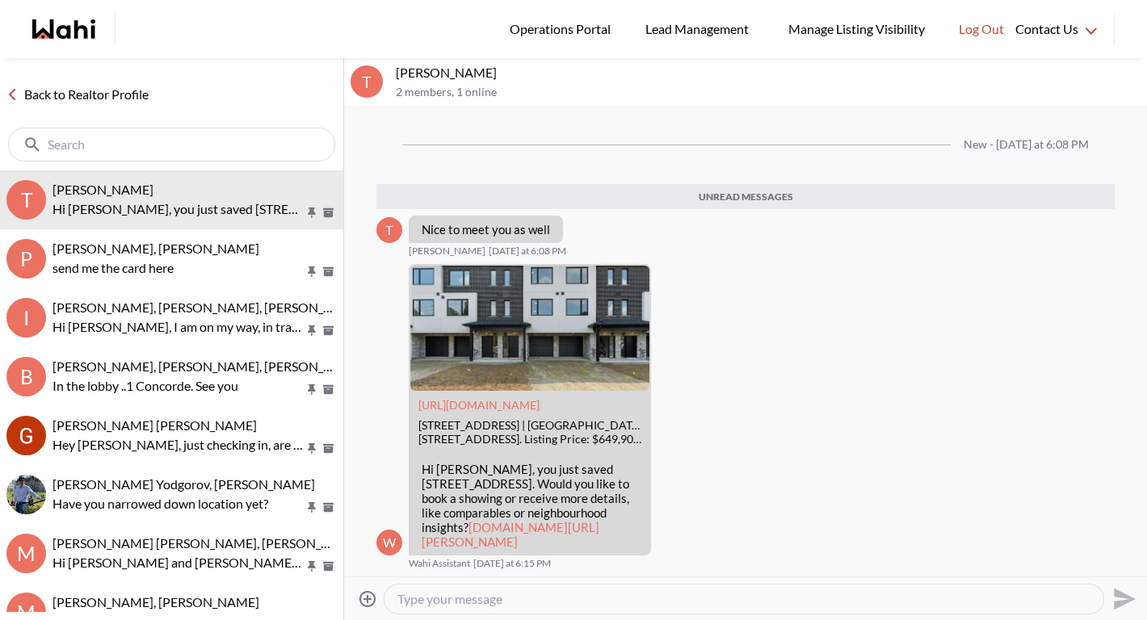
click at [91, 89] on link "Back to Realtor Profile" at bounding box center [77, 94] width 155 height 21
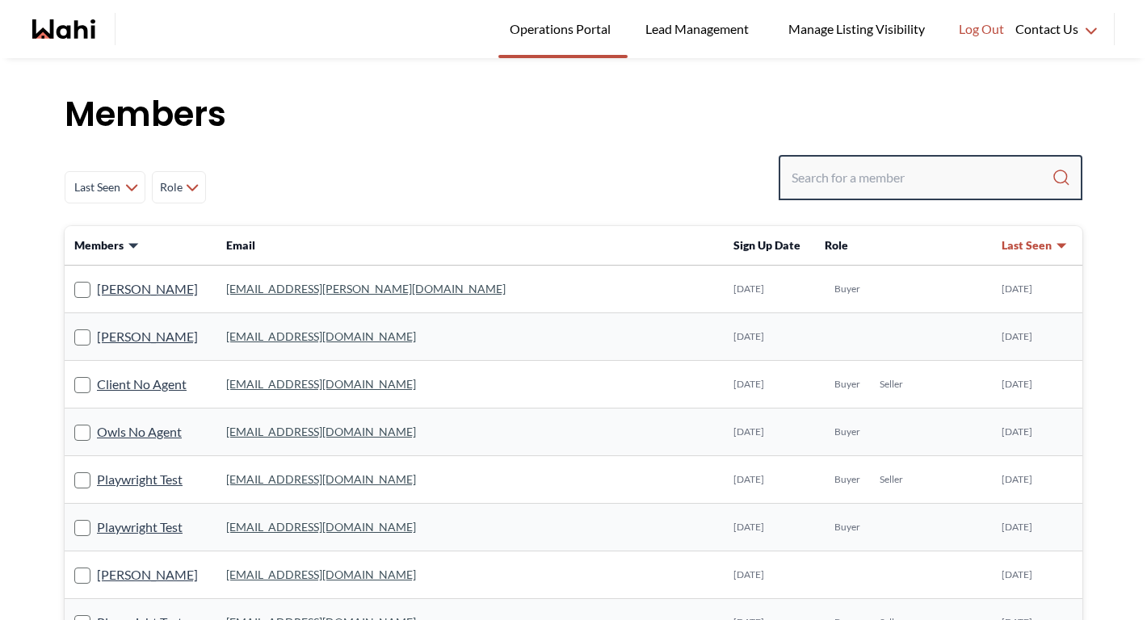
click at [853, 167] on input "Search input" at bounding box center [921, 177] width 260 height 29
paste input "[EMAIL_ADDRESS][PERSON_NAME][DOMAIN_NAME]"
type input "[EMAIL_ADDRESS][PERSON_NAME][DOMAIN_NAME]"
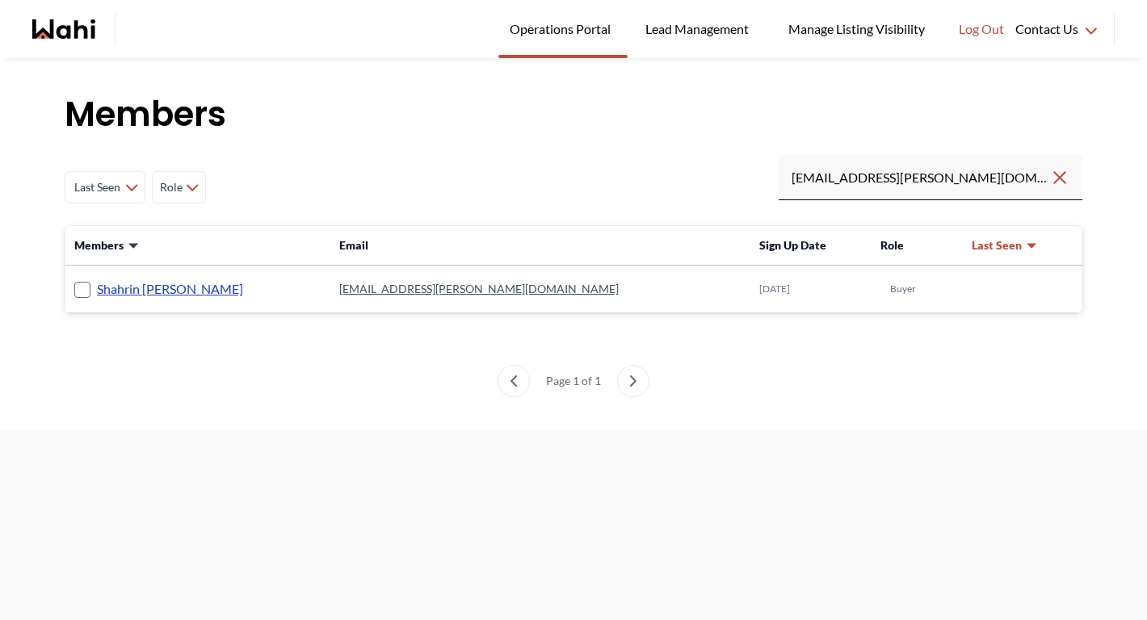
click at [149, 285] on link "Shahrin [PERSON_NAME]" at bounding box center [170, 289] width 146 height 21
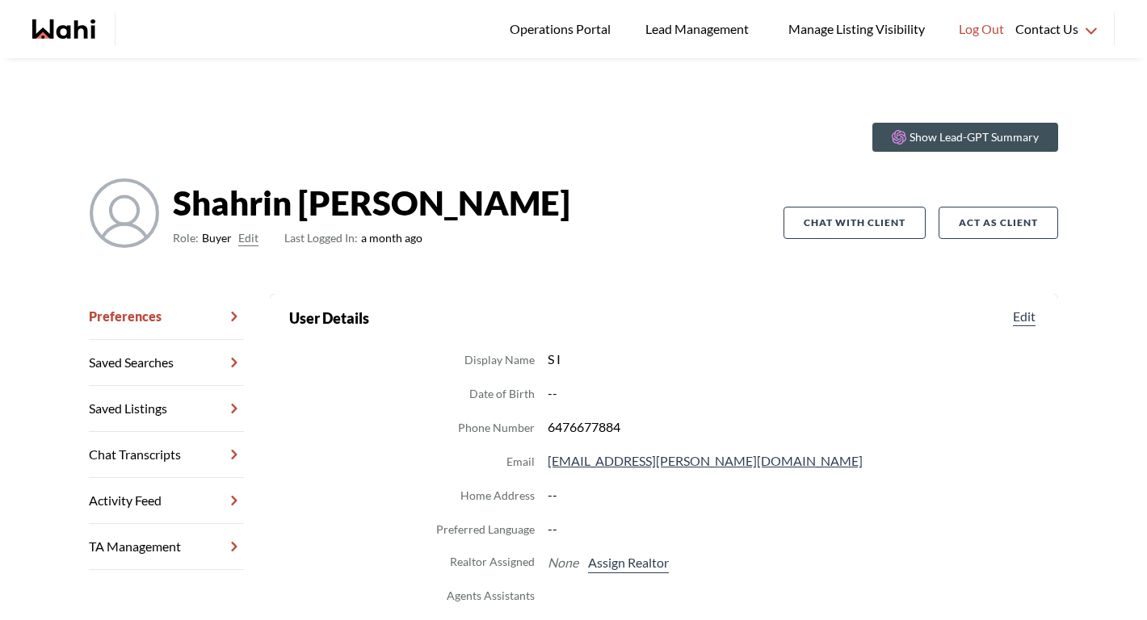
scroll to position [51, 0]
